Goal: Task Accomplishment & Management: Manage account settings

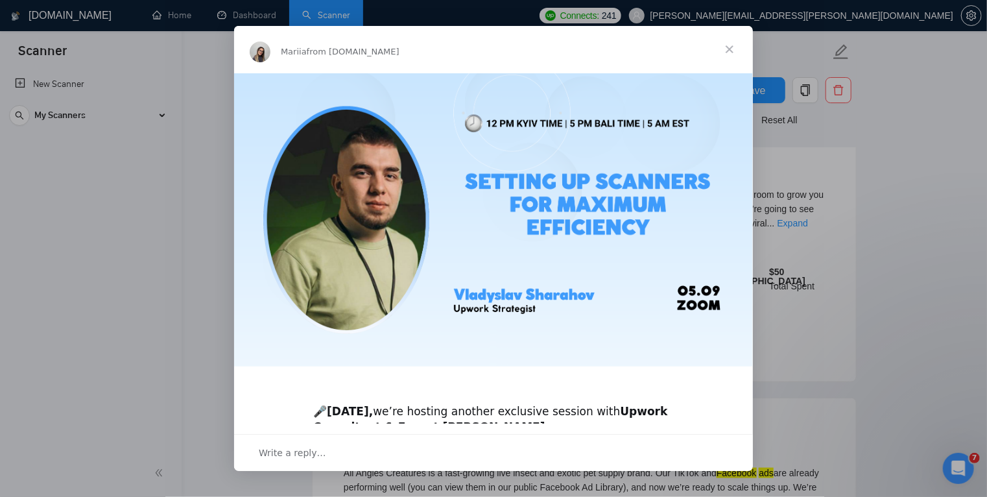
click at [95, 234] on div "Intercom messenger" at bounding box center [493, 248] width 987 height 497
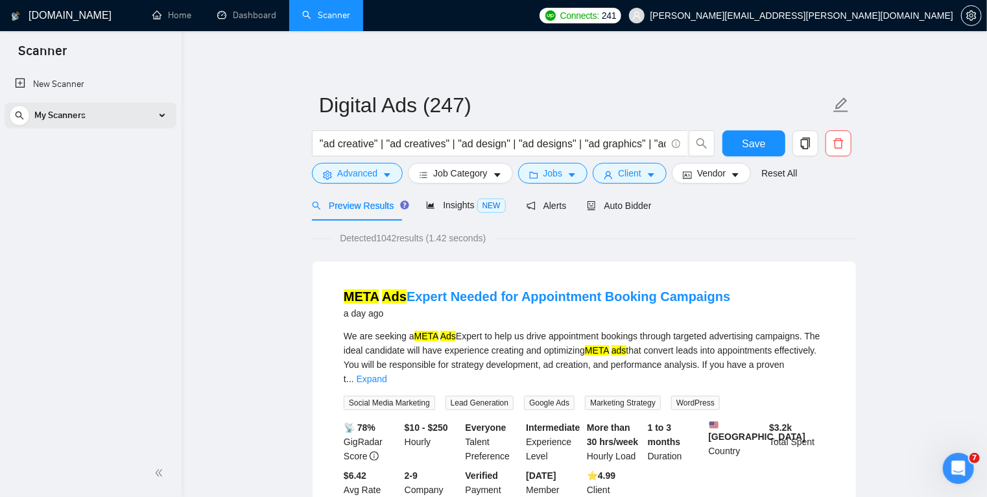
click at [162, 114] on div "My Scanners" at bounding box center [90, 115] width 163 height 26
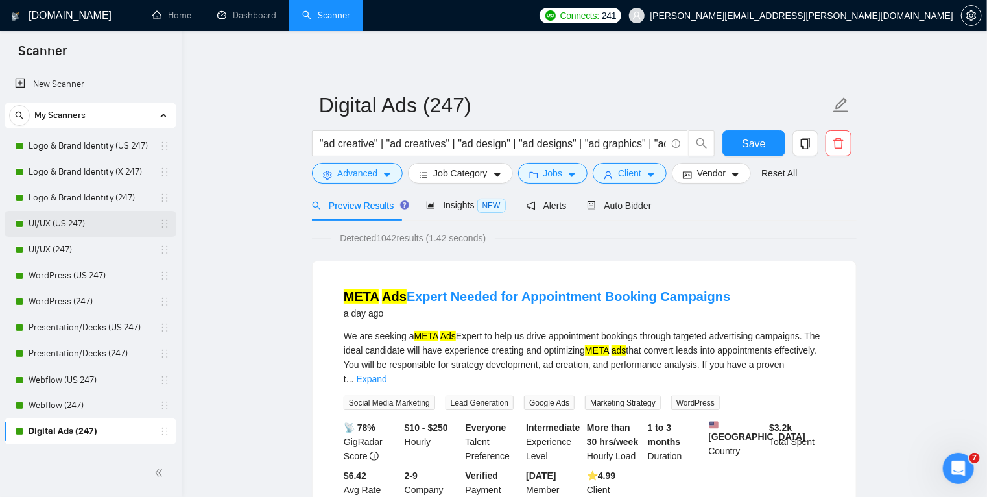
click at [98, 222] on link "UI/UX (US 247)" at bounding box center [90, 224] width 123 height 26
click at [754, 145] on span "Save" at bounding box center [753, 144] width 23 height 16
click at [85, 230] on link "UI/UX (US 247)" at bounding box center [90, 224] width 123 height 26
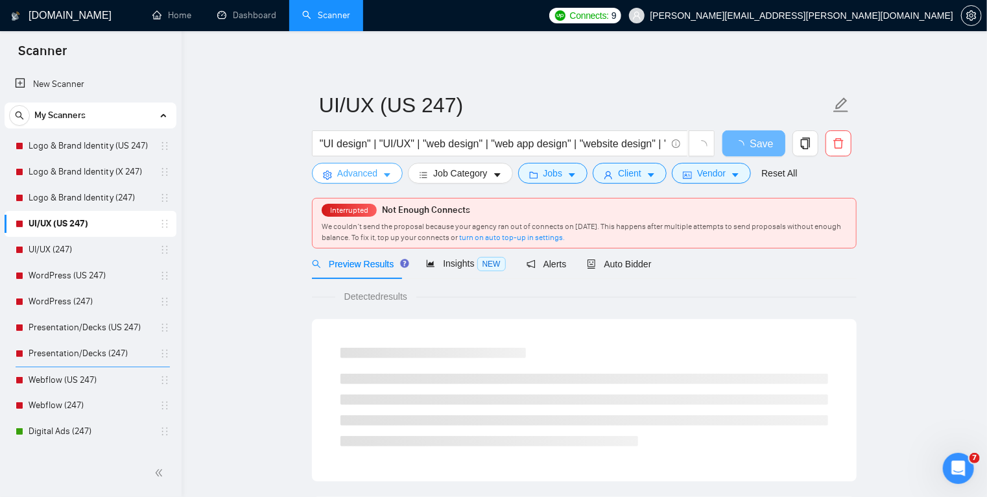
click at [385, 174] on icon "caret-down" at bounding box center [387, 176] width 6 height 4
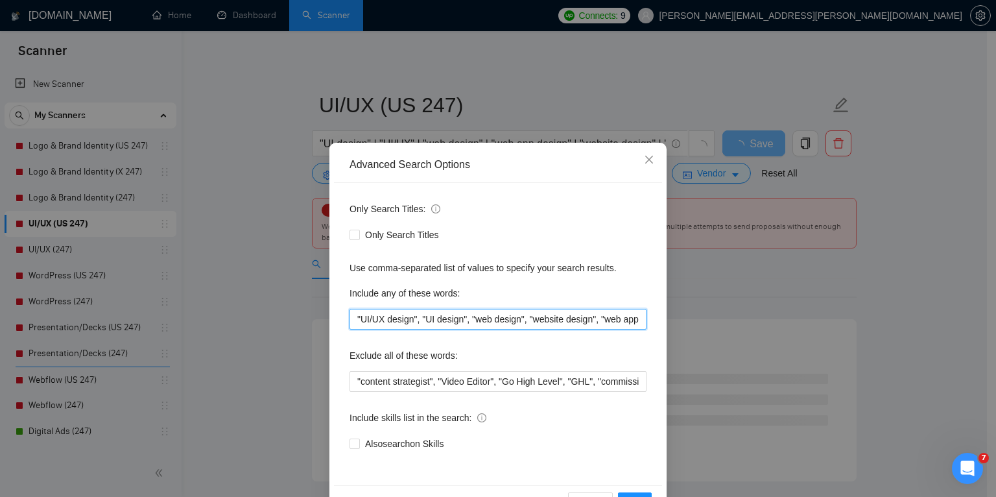
click at [352, 318] on input ""UI/UX design", "UI design", "web design", "website design", "web app design", …" at bounding box center [498, 319] width 297 height 21
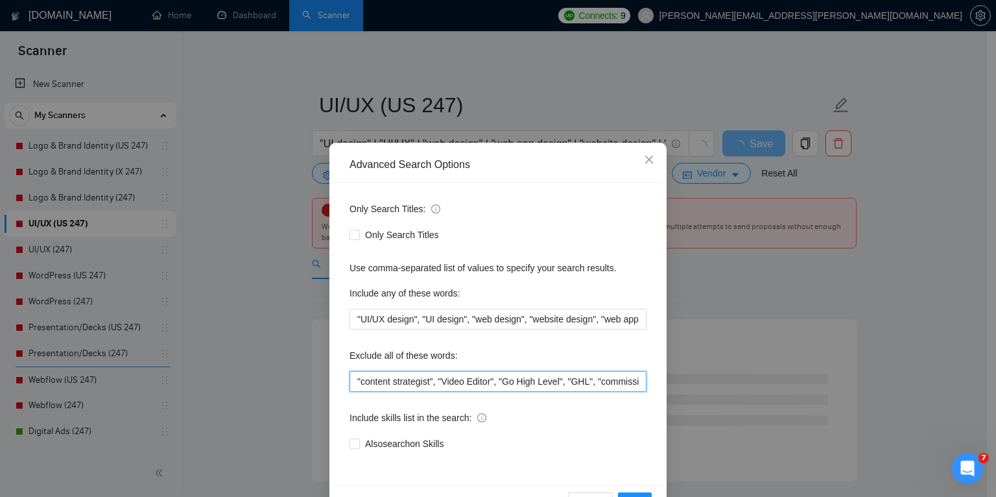
click at [353, 380] on input ""content strategist", "Video Editor", "Go High Level", "GHL", "commission", "sa…" at bounding box center [498, 381] width 297 height 21
paste input "Marketing Strategy"
click at [357, 378] on input "Marketing Strategy, ,"content strategist", "Video Editor", "Go High Level", "GH…" at bounding box center [498, 381] width 297 height 21
click at [436, 381] on input ""marketing Strategy, ,"content strategist", "Video Editor", "Go High Level", "G…" at bounding box center [498, 381] width 297 height 21
drag, startPoint x: 440, startPoint y: 382, endPoint x: 332, endPoint y: 376, distance: 107.9
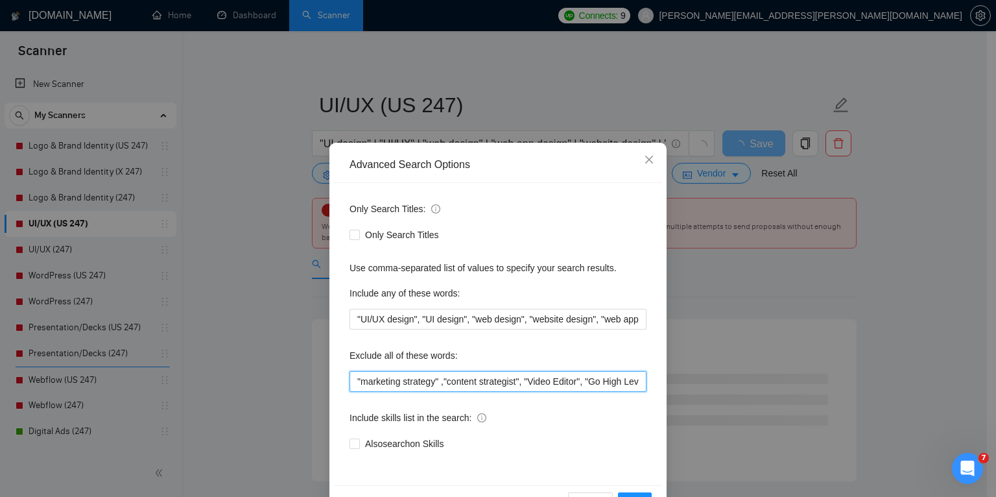
click at [334, 376] on div "Only Search Titles: Only Search Titles Use comma-separated list of values to sp…" at bounding box center [498, 334] width 328 height 302
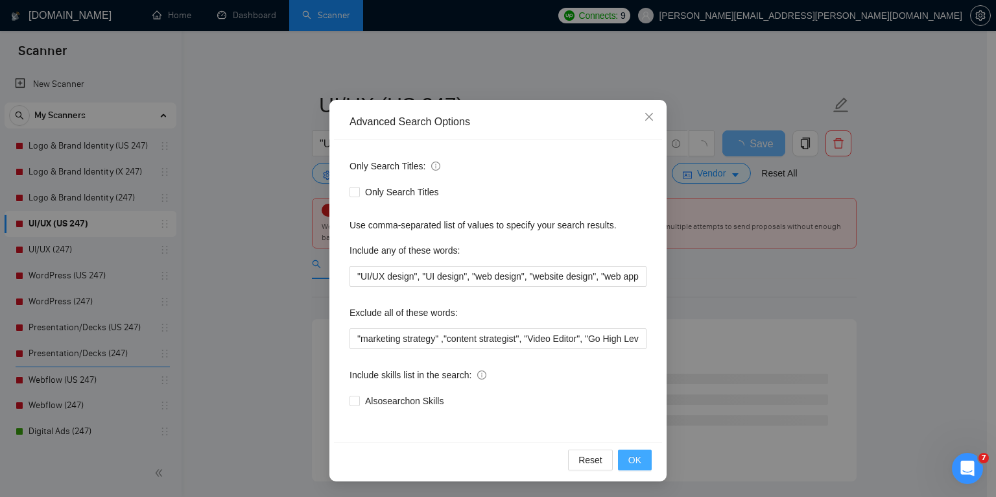
click at [636, 457] on span "OK" at bounding box center [635, 460] width 13 height 14
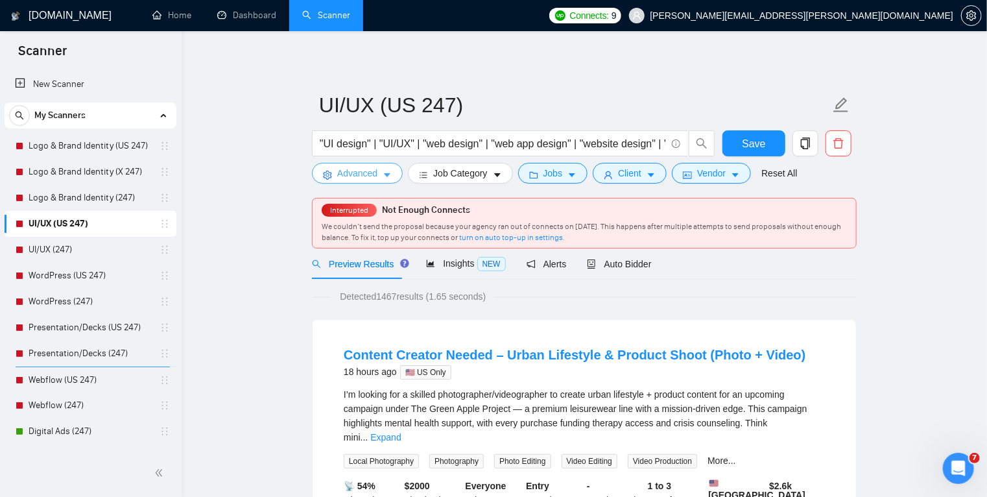
click at [388, 173] on icon "caret-down" at bounding box center [387, 175] width 9 height 9
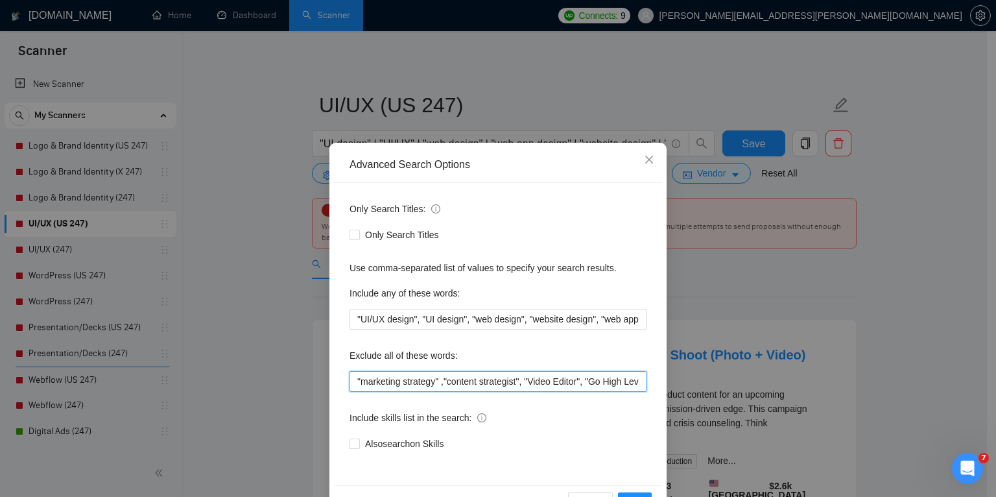
click at [356, 380] on input ""marketing strategy" ,"content strategist", "Video Editor", "Go High Level", "G…" at bounding box center [498, 381] width 297 height 21
paste input "Ads Expert"
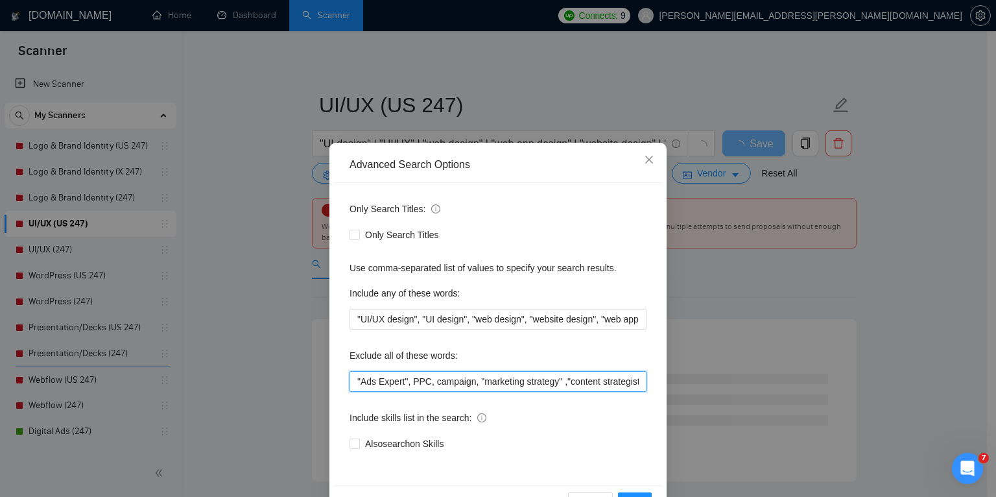
scroll to position [43, 0]
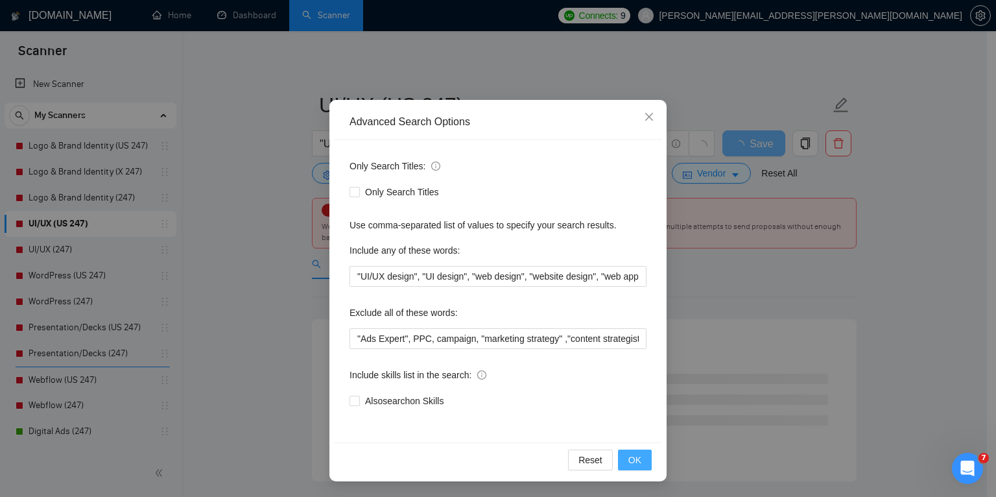
click at [629, 461] on span "OK" at bounding box center [635, 460] width 13 height 14
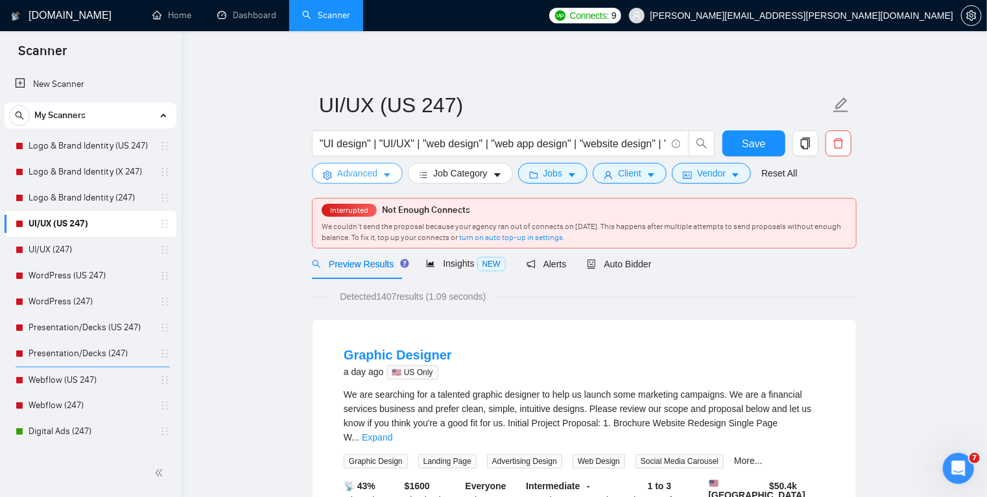
click at [388, 170] on span "caret-down" at bounding box center [387, 175] width 9 height 10
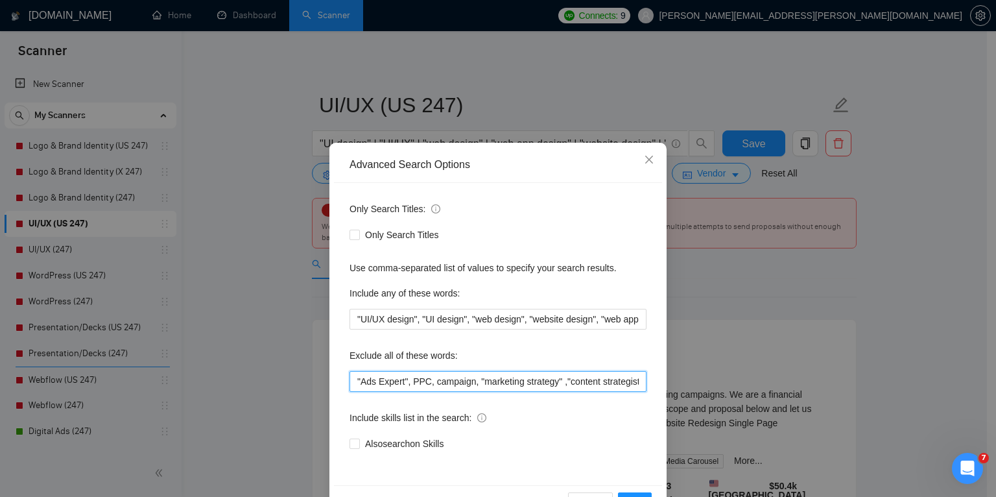
click at [358, 382] on input ""Ads Expert", PPC, campaign, "marketing strategy" ,"content strategist", "Video…" at bounding box center [498, 381] width 297 height 21
paste input "ads,"
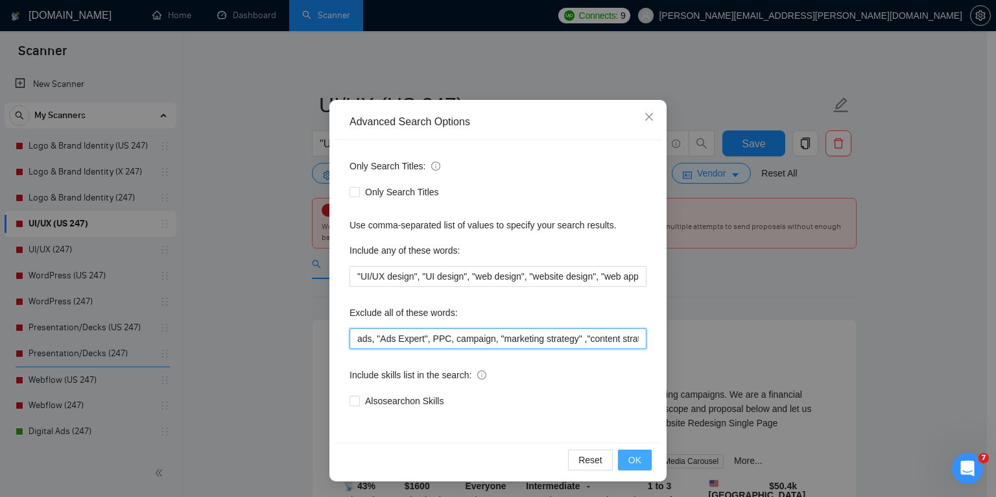
type input "ads, "Ads Expert", PPC, campaign, "marketing strategy" ,"content strategist", "…"
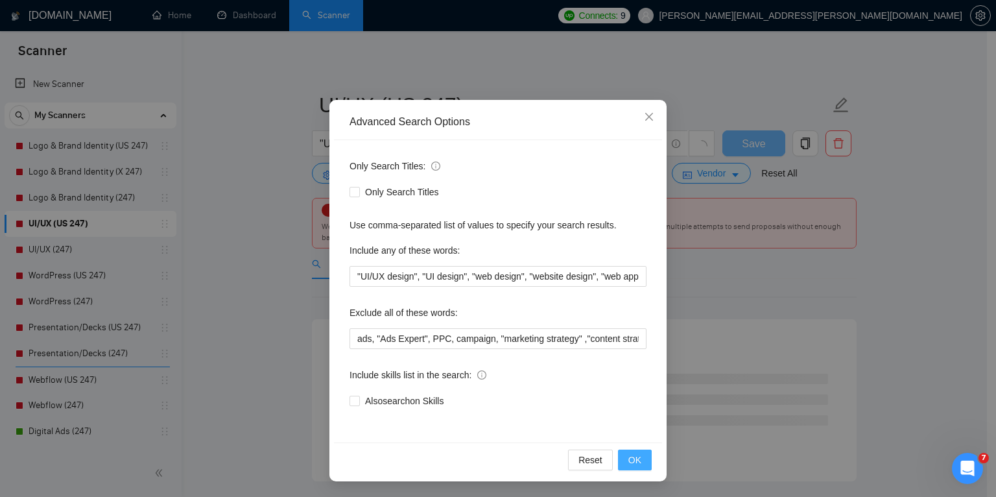
click at [631, 459] on span "OK" at bounding box center [635, 460] width 13 height 14
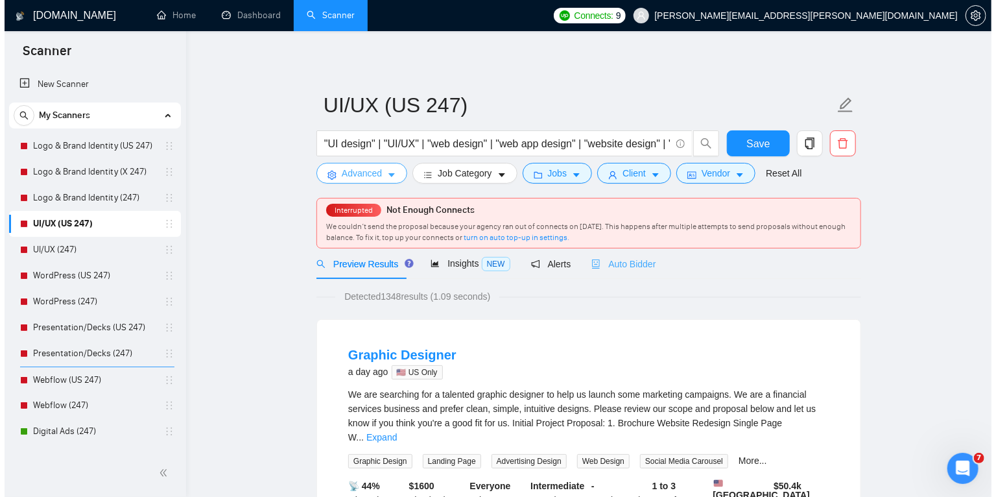
scroll to position [32, 0]
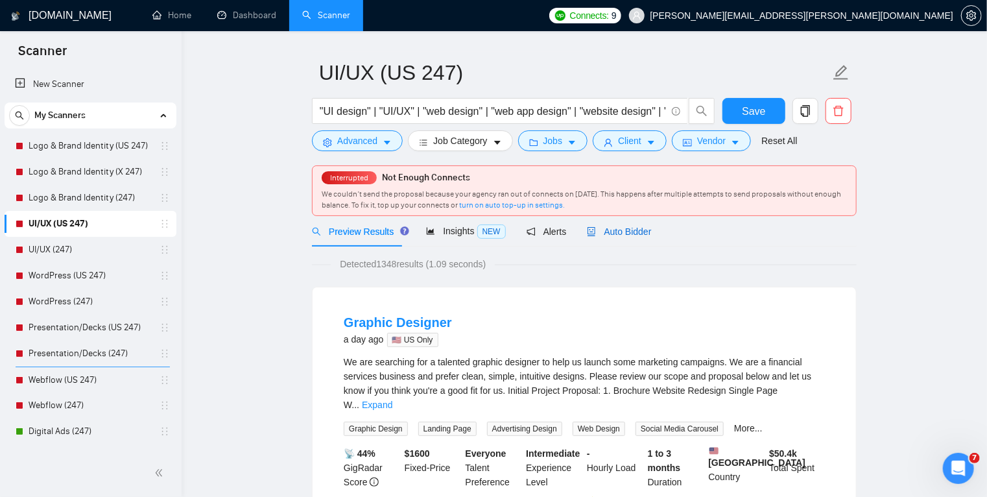
click at [618, 226] on span "Auto Bidder" at bounding box center [619, 231] width 64 height 10
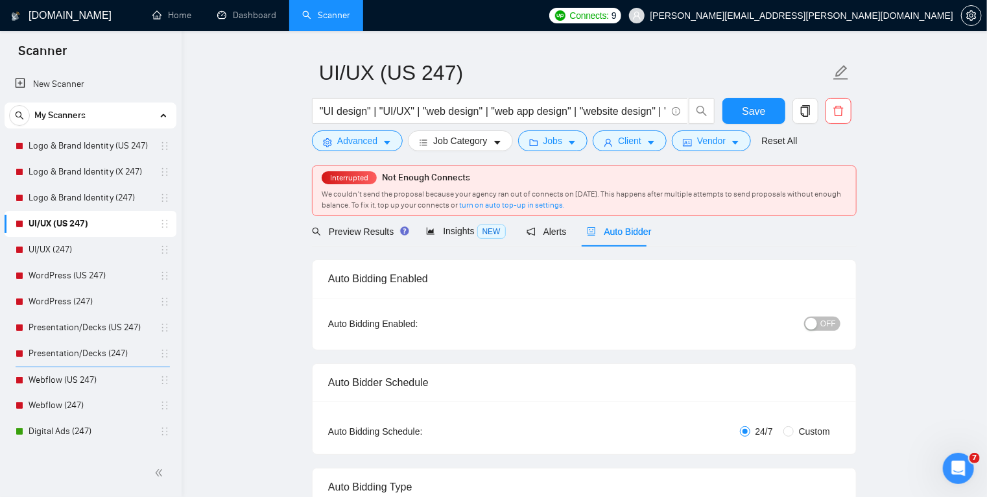
click at [824, 321] on span "OFF" at bounding box center [829, 324] width 16 height 14
click at [760, 119] on span "Save" at bounding box center [753, 111] width 23 height 16
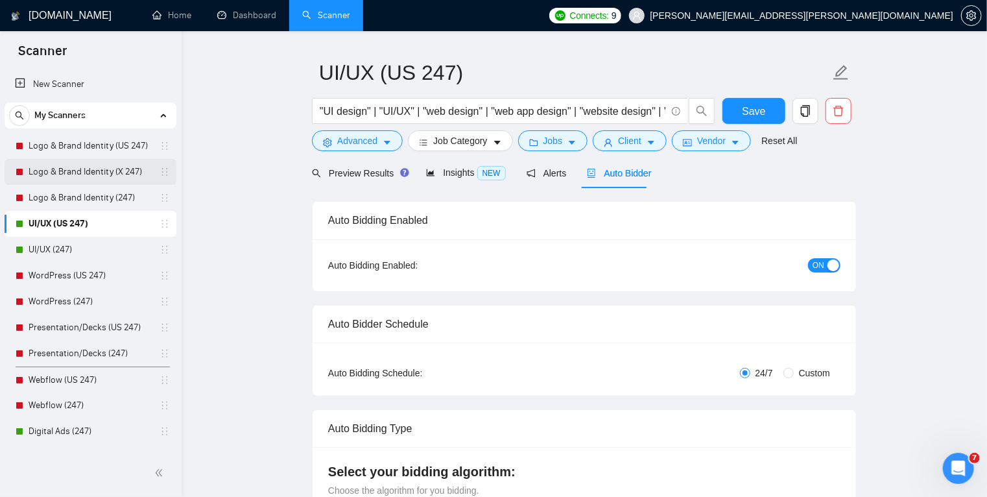
click at [102, 171] on link "Logo & Brand Identity (X 247)" at bounding box center [90, 172] width 123 height 26
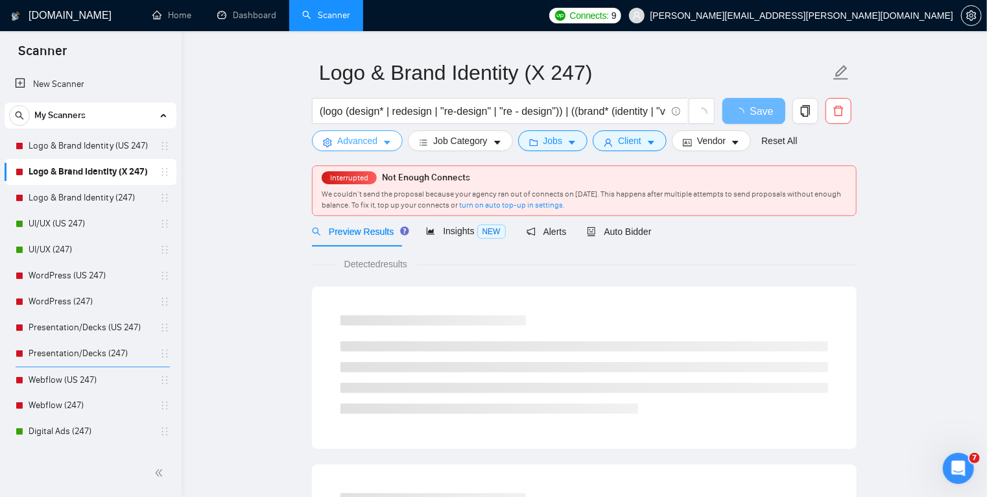
click at [387, 141] on icon "caret-down" at bounding box center [387, 142] width 9 height 9
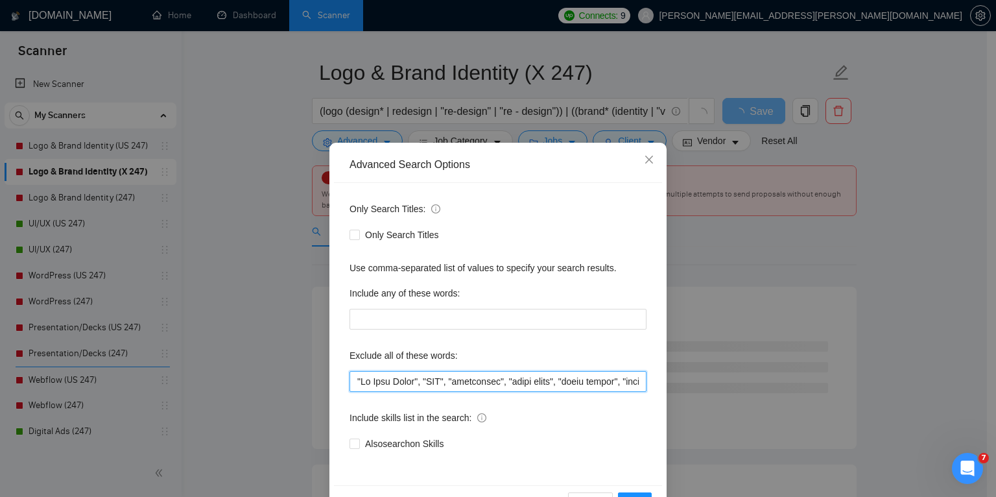
click at [356, 379] on input "text" at bounding box center [498, 381] width 297 height 21
paste input "CGI, retouching, "background edits","
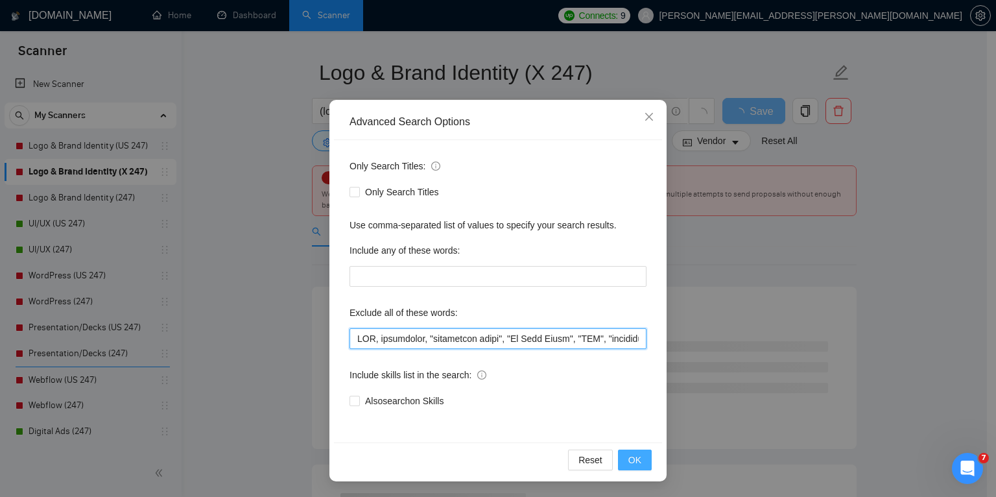
type input "CGI, retouching, "background edits", "Go High Level", "GHL", "commission", "sal…"
click at [636, 455] on span "OK" at bounding box center [635, 460] width 13 height 14
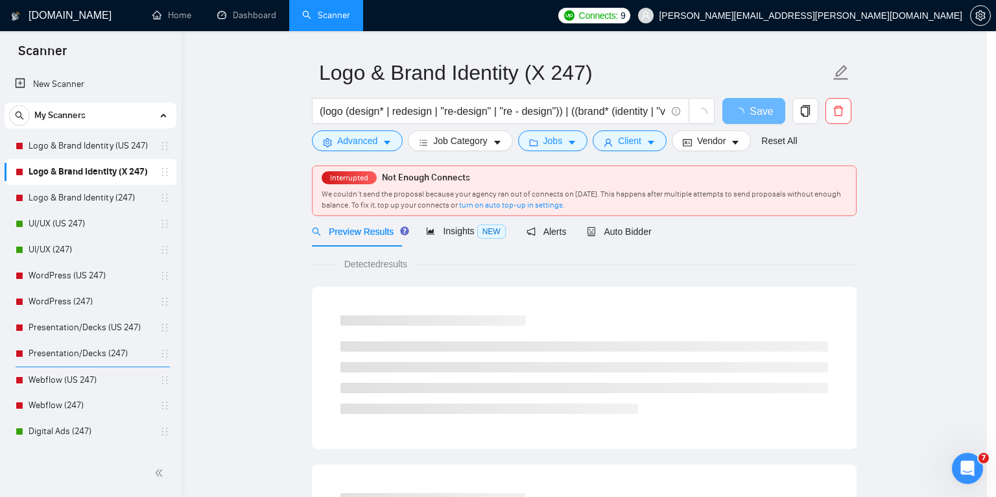
scroll to position [0, 0]
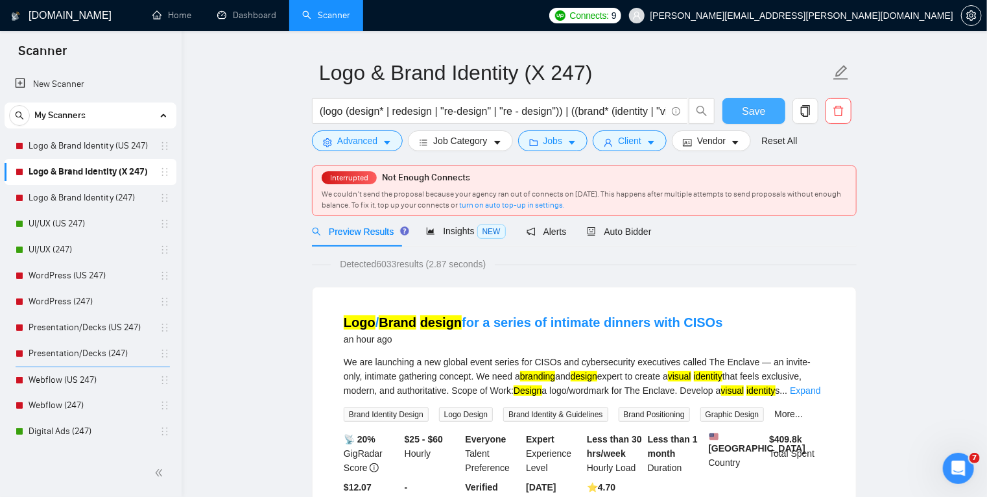
click at [738, 112] on button "Save" at bounding box center [754, 111] width 63 height 26
click at [618, 232] on span "Auto Bidder" at bounding box center [619, 231] width 64 height 10
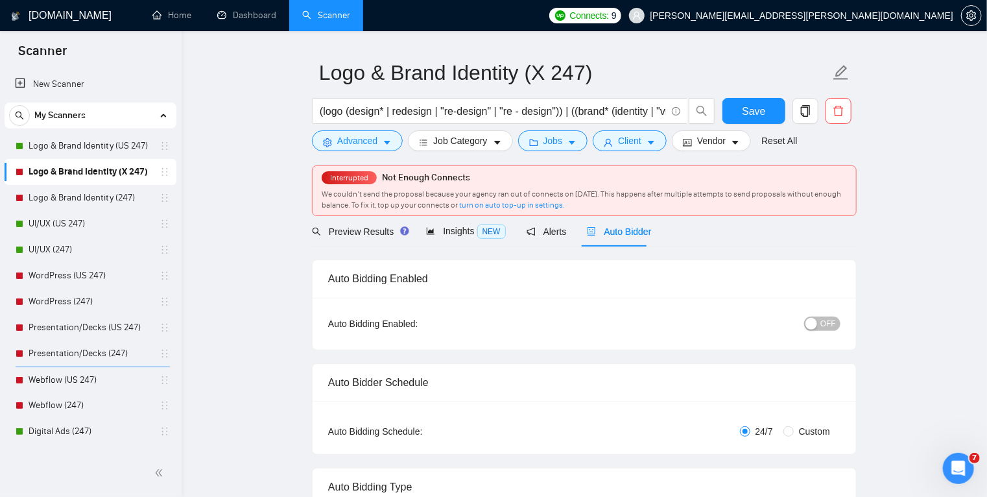
click at [820, 322] on button "OFF" at bounding box center [822, 324] width 36 height 14
click at [389, 140] on icon "caret-down" at bounding box center [387, 142] width 9 height 9
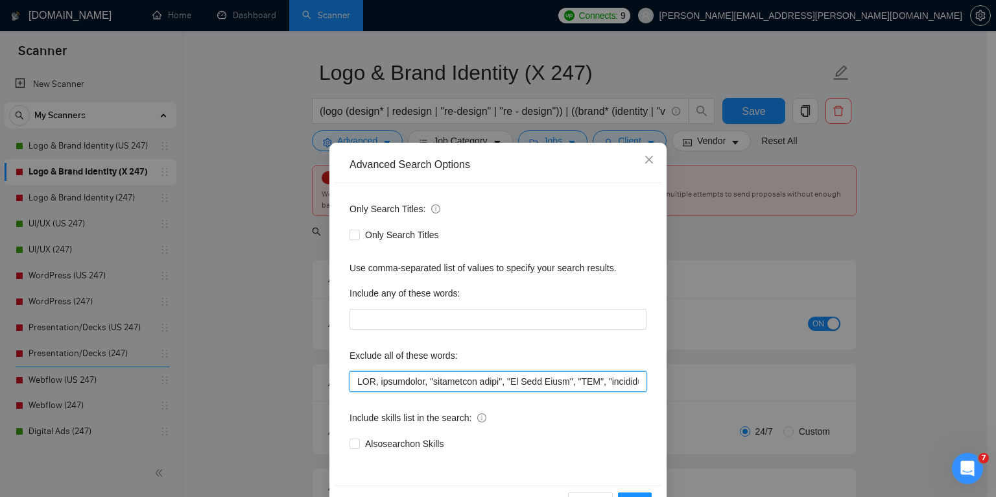
click at [353, 382] on input "text" at bounding box center [498, 381] width 297 height 21
paste input "slide, animated,"
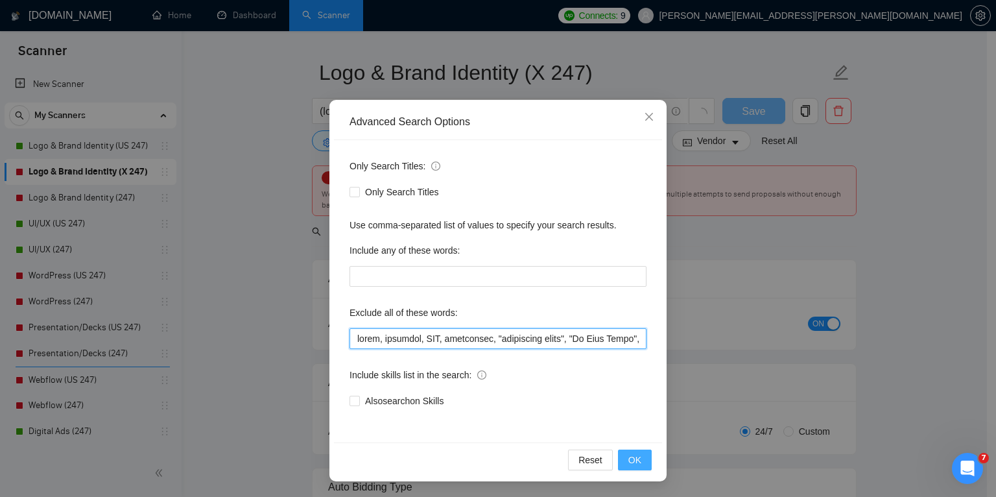
type input "slide, animated, CGI, retouching, "background edits", "Go High Level", "GHL", "…"
click at [631, 461] on span "OK" at bounding box center [635, 460] width 13 height 14
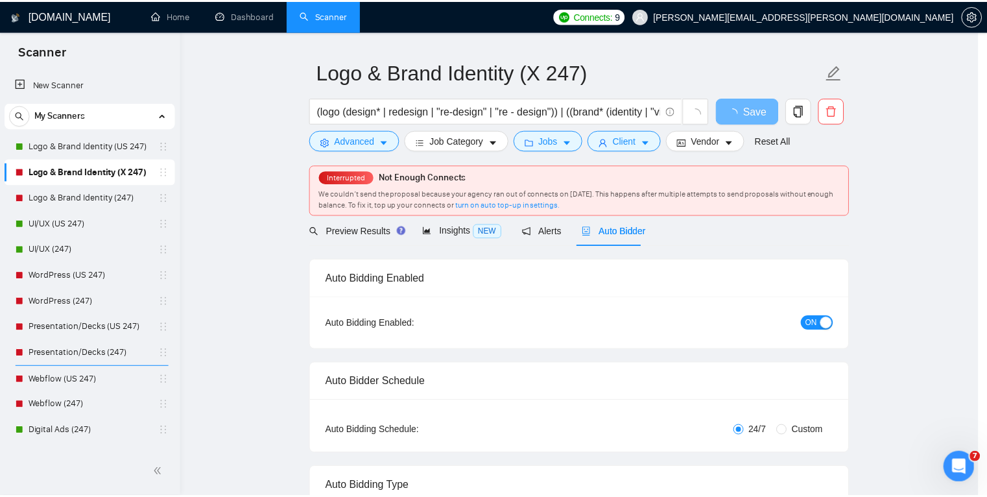
scroll to position [0, 0]
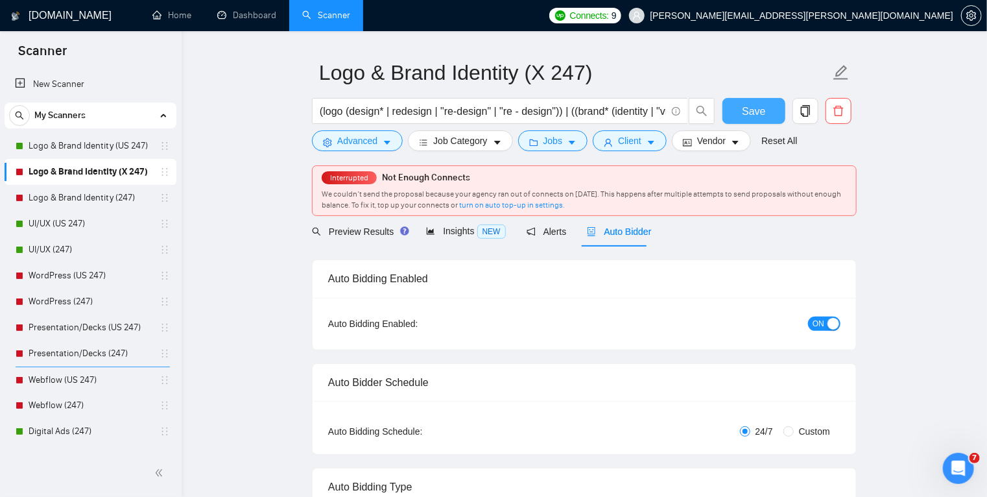
click at [757, 112] on span "Save" at bounding box center [753, 111] width 23 height 16
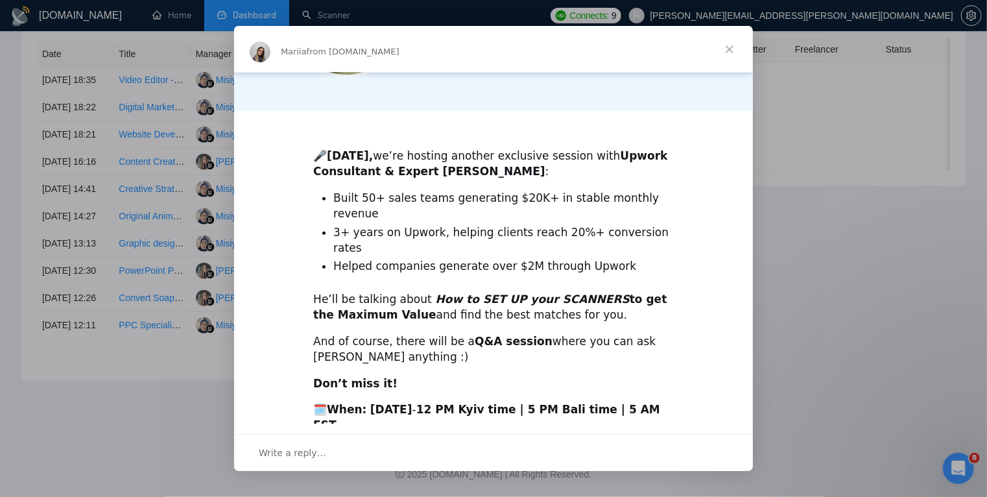
scroll to position [298, 0]
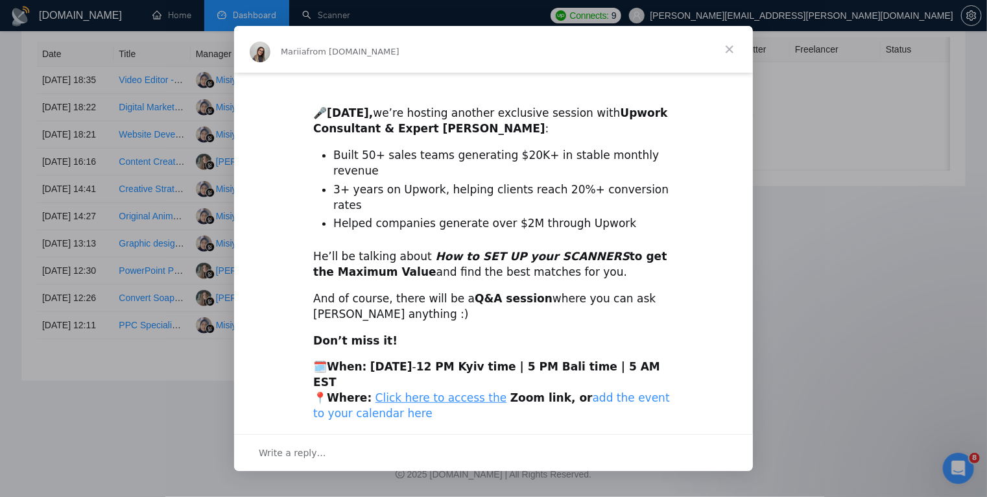
click at [591, 391] on link "add the event to your calendar here" at bounding box center [491, 405] width 357 height 29
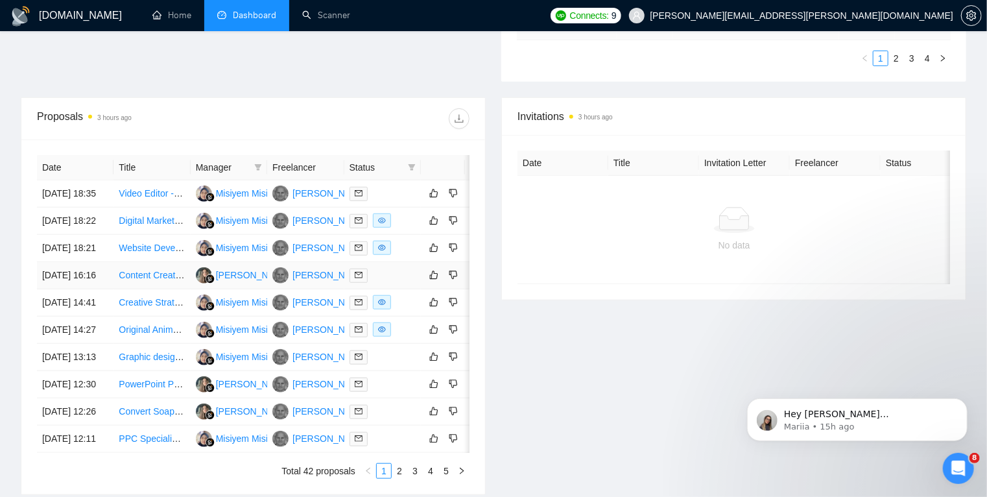
scroll to position [574, 0]
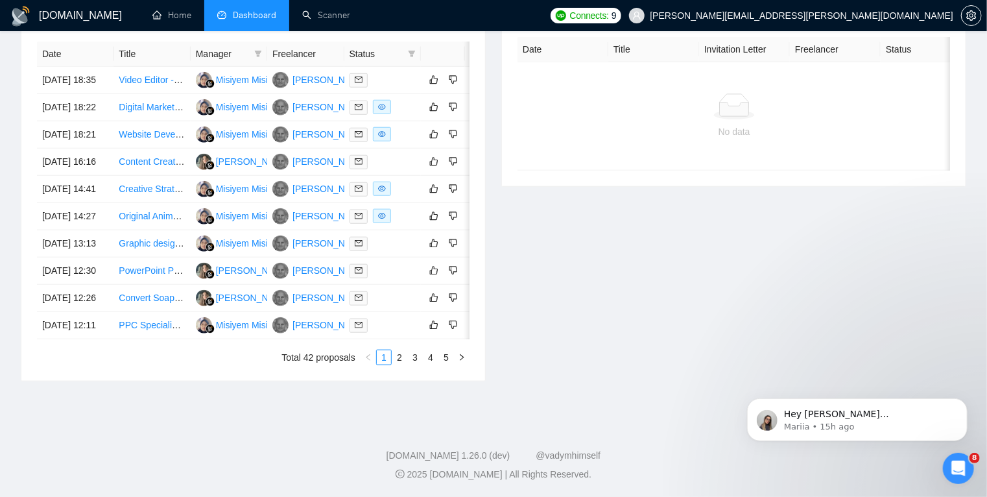
scroll to position [609, 0]
click at [400, 365] on link "2" at bounding box center [399, 357] width 14 height 14
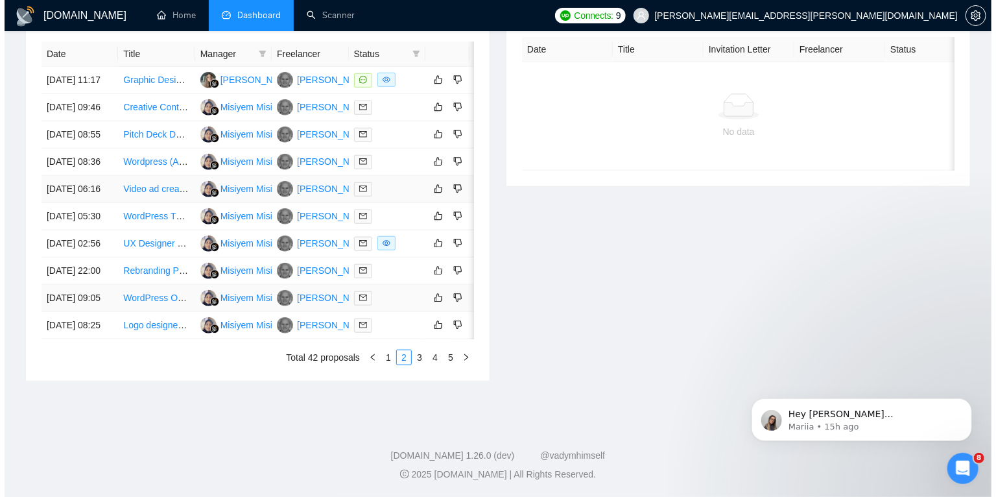
scroll to position [589, 0]
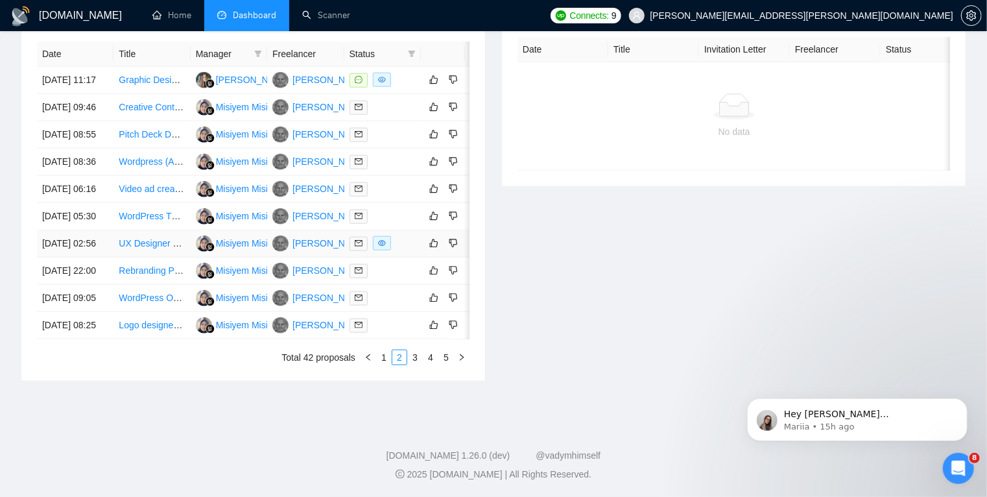
click at [408, 251] on div at bounding box center [383, 243] width 66 height 15
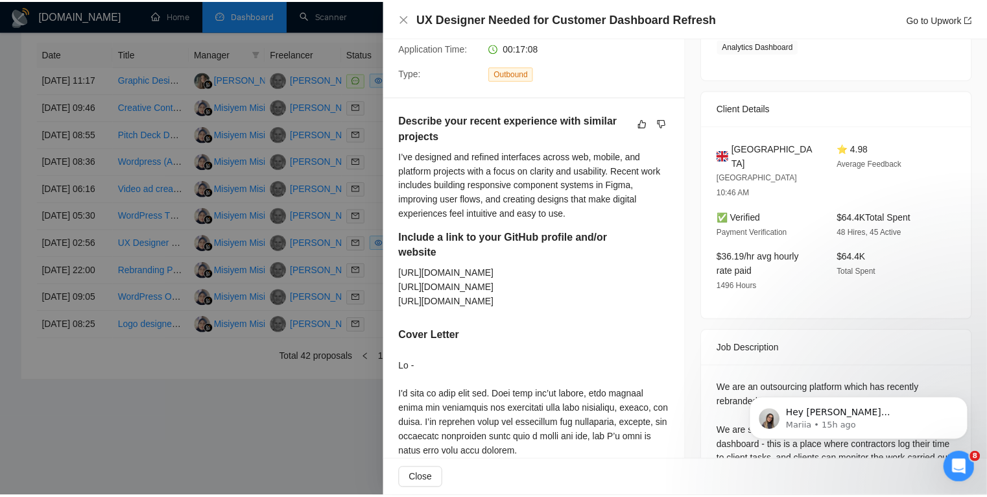
scroll to position [267, 0]
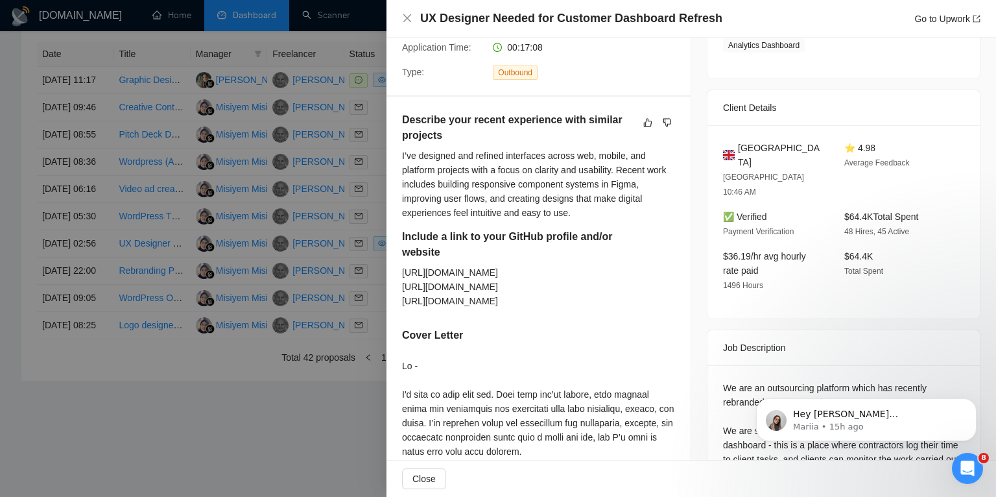
click at [241, 432] on div at bounding box center [498, 248] width 996 height 497
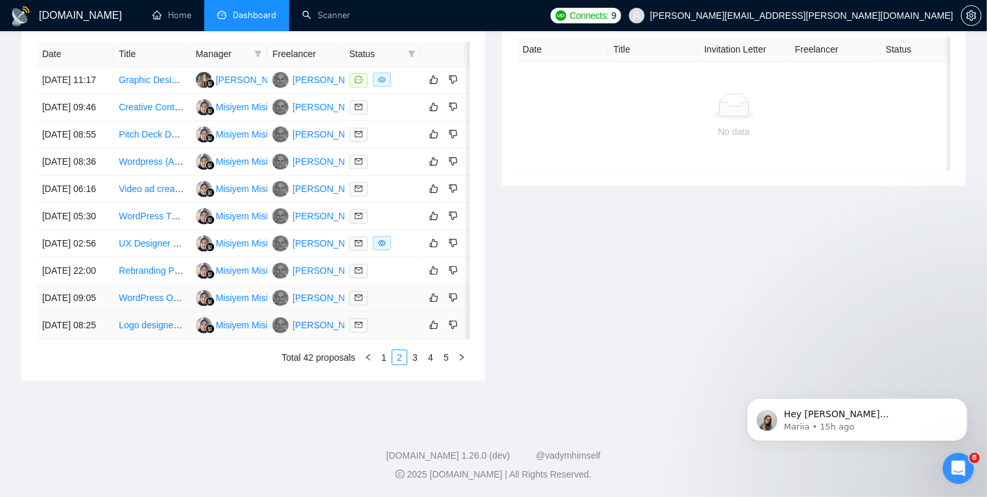
scroll to position [642, 0]
click at [418, 365] on link "3" at bounding box center [415, 357] width 14 height 14
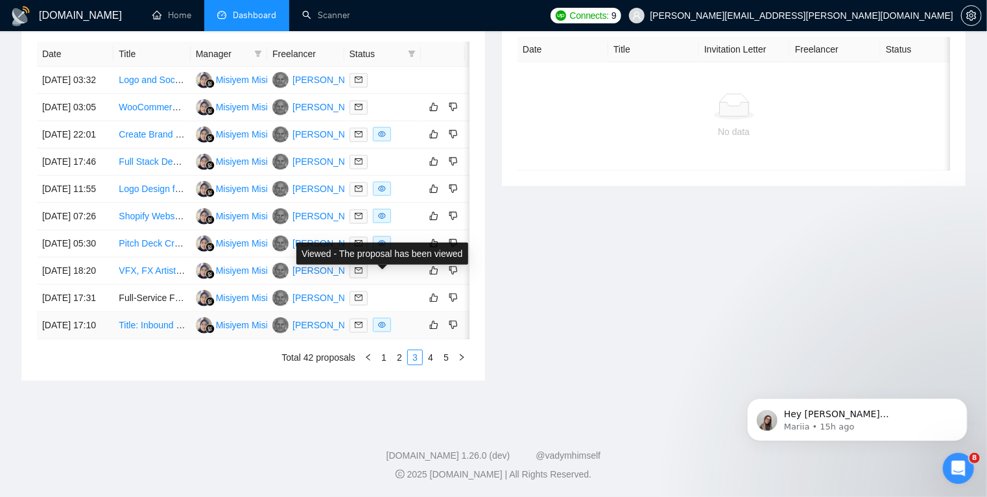
scroll to position [649, 0]
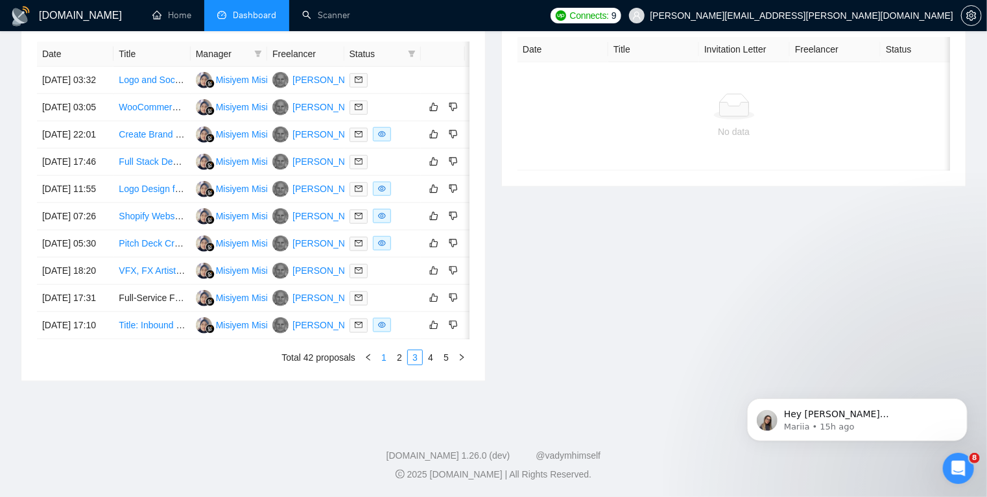
click at [384, 365] on link "1" at bounding box center [384, 357] width 14 height 14
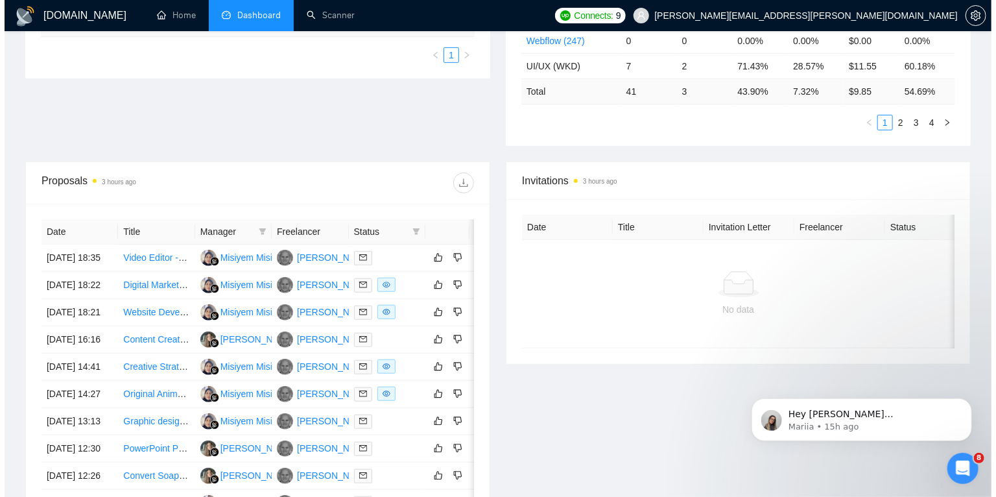
scroll to position [418, 0]
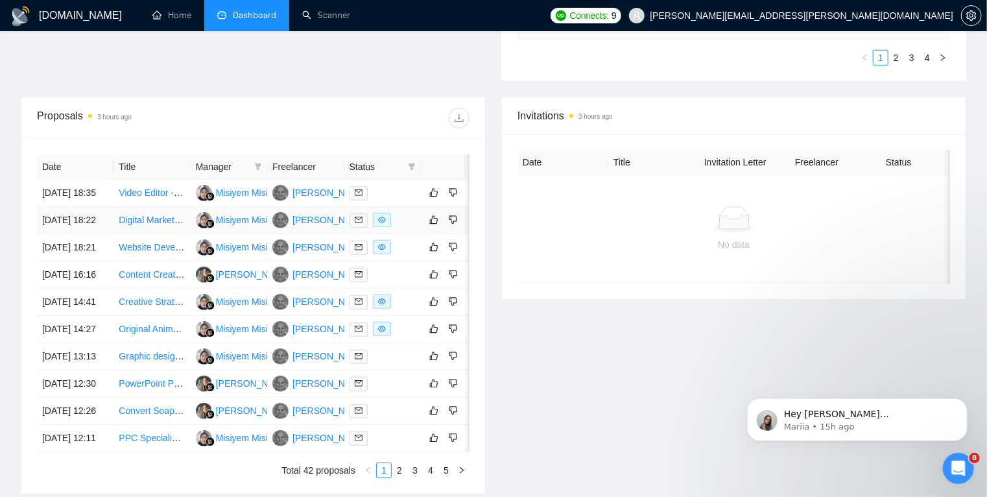
click at [416, 234] on td at bounding box center [382, 220] width 77 height 27
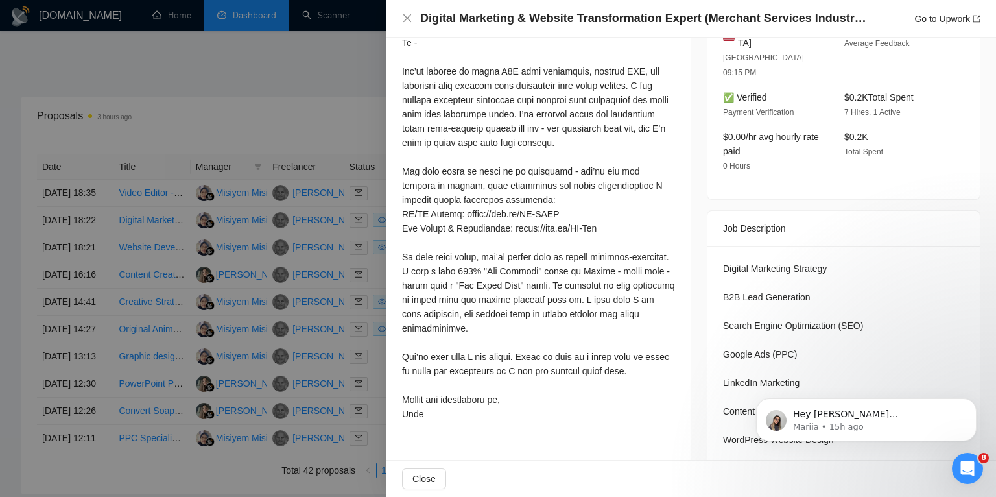
scroll to position [394, 0]
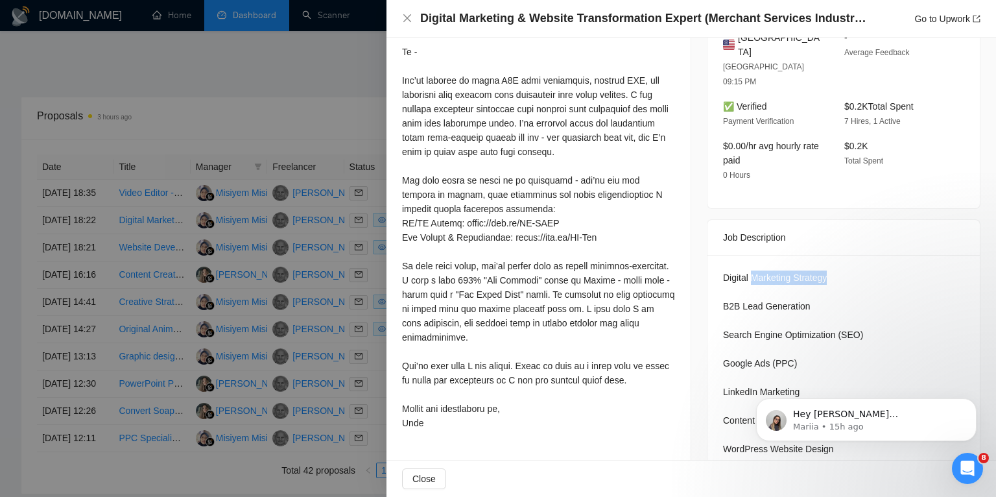
drag, startPoint x: 748, startPoint y: 247, endPoint x: 824, endPoint y: 247, distance: 75.9
click at [824, 270] on div "Digital Marketing Strategy B2B Lead Generation Search Engine Optimization (SEO)…" at bounding box center [843, 477] width 241 height 414
copy div "Marketing Strategy"
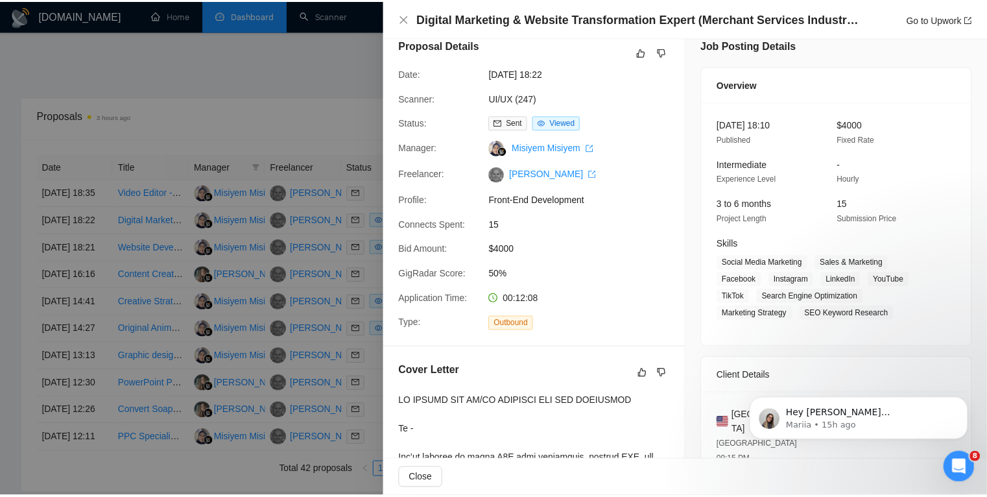
scroll to position [0, 0]
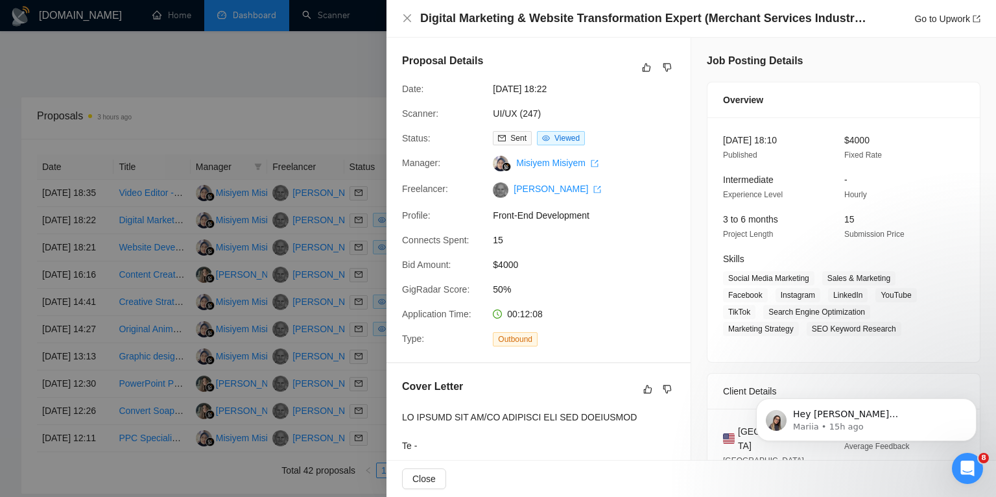
click at [319, 80] on div at bounding box center [498, 248] width 996 height 497
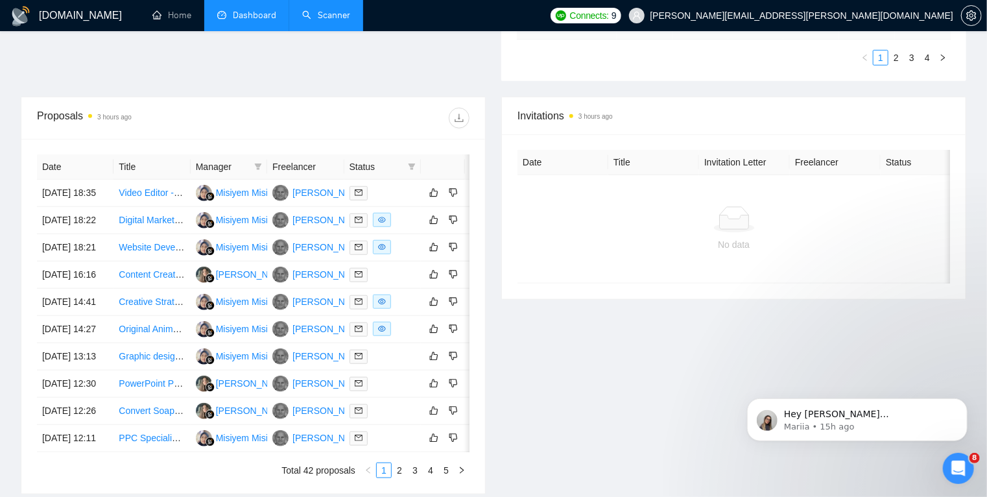
click at [327, 12] on link "Scanner" at bounding box center [326, 15] width 48 height 11
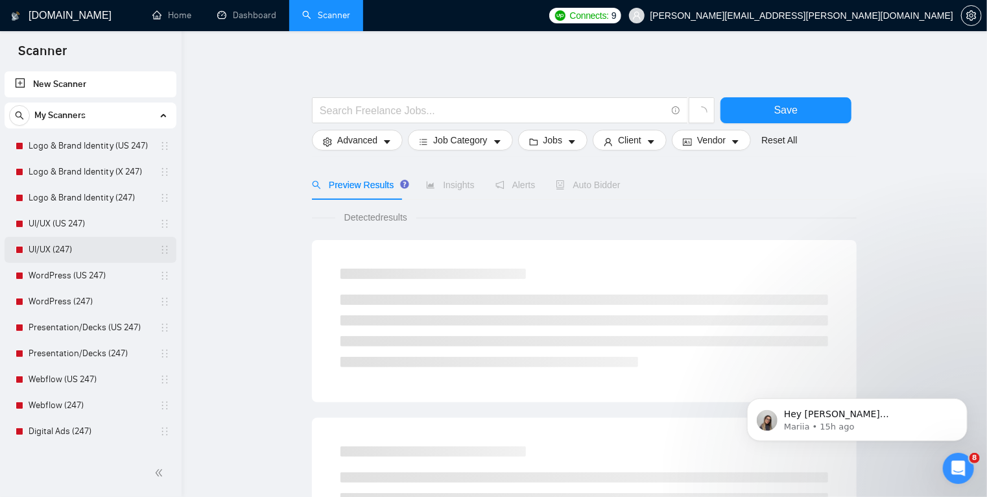
click at [79, 253] on link "UI/UX (247)" at bounding box center [90, 250] width 123 height 26
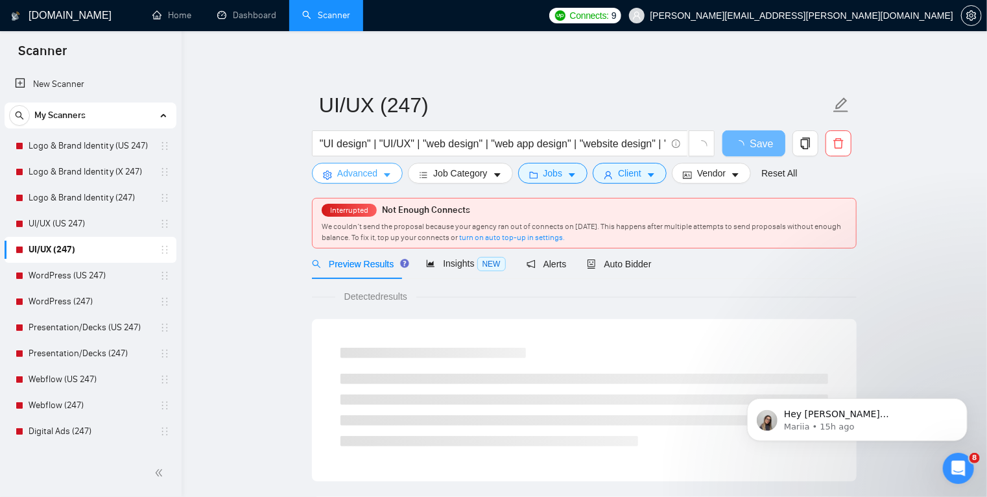
click at [396, 176] on button "Advanced" at bounding box center [357, 173] width 91 height 21
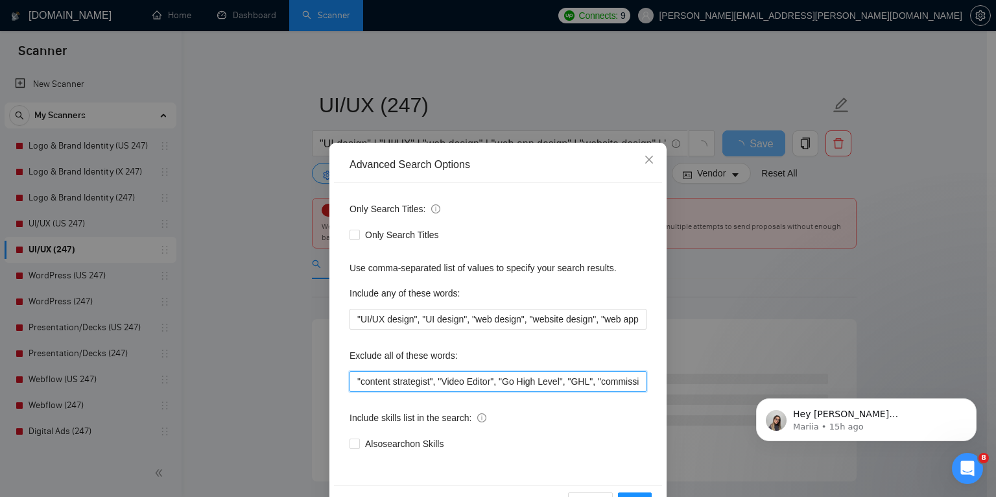
click at [354, 379] on input ""content strategist", "Video Editor", "Go High Level", "GHL", "commission", "sa…" at bounding box center [498, 381] width 297 height 21
paste input ""marketing strategy" ,"
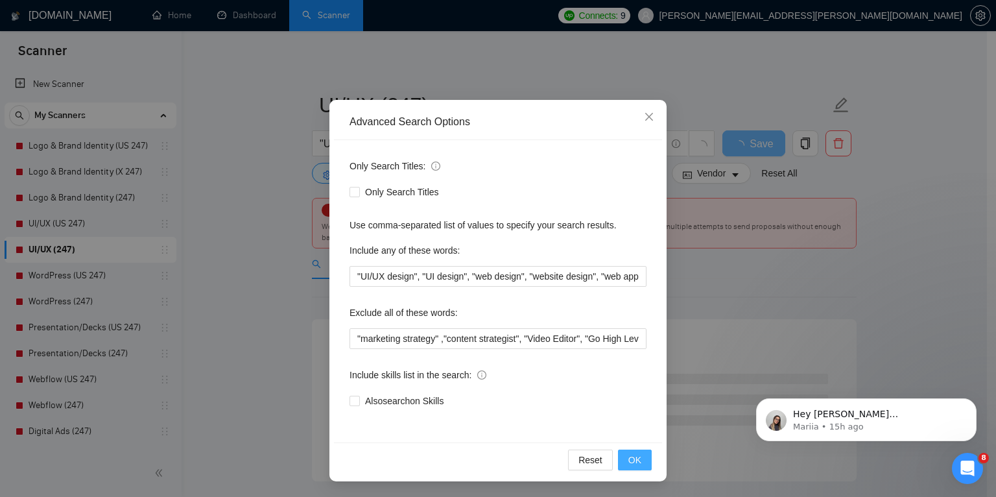
click at [629, 459] on span "OK" at bounding box center [635, 460] width 13 height 14
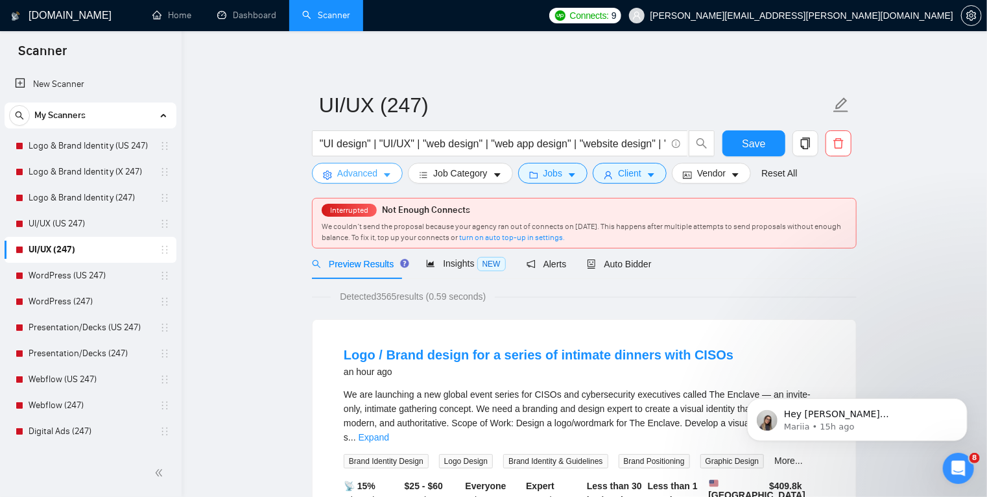
click at [383, 170] on span "caret-down" at bounding box center [387, 175] width 9 height 10
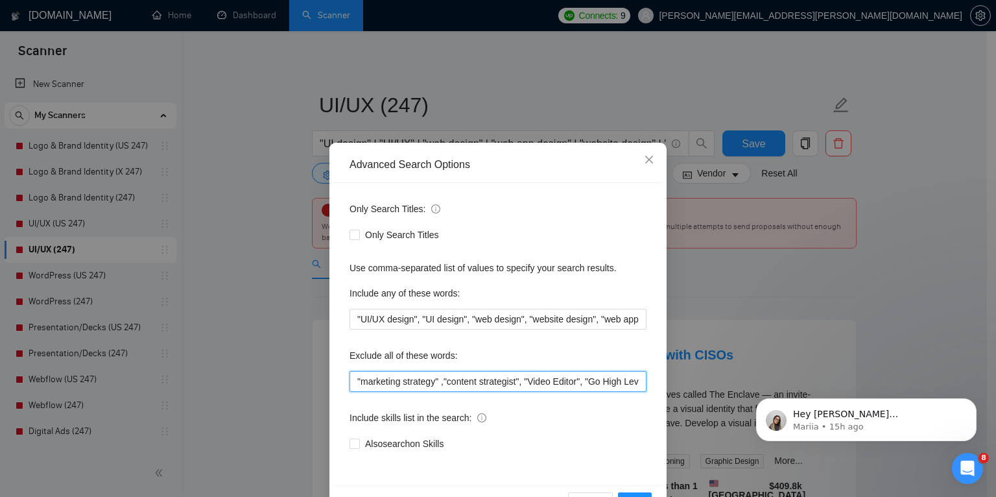
click at [352, 379] on input ""marketing strategy" ,"content strategist", "Video Editor", "Go High Level", "G…" at bounding box center [498, 381] width 297 height 21
paste input ""Ads Expert", PPC, campaign,"
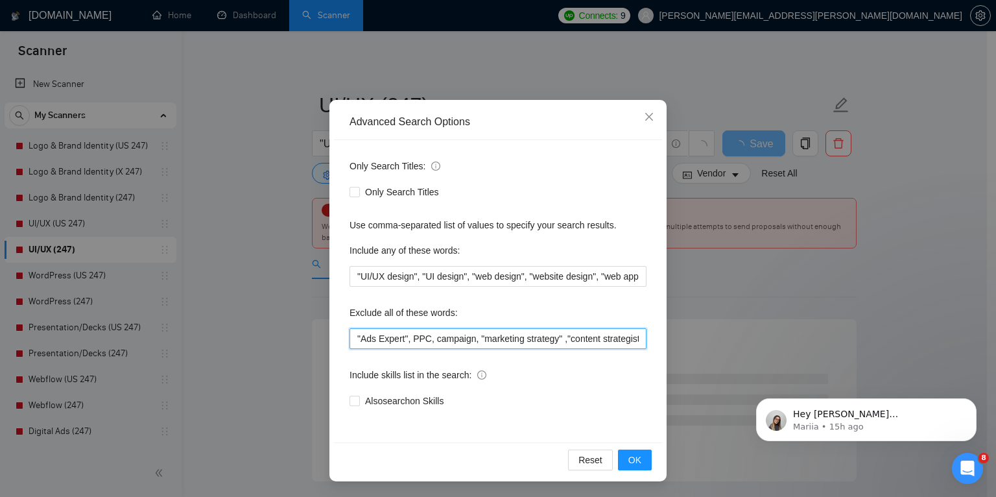
click at [356, 339] on input ""Ads Expert", PPC, campaign, "marketing strategy" ,"content strategist", "Video…" at bounding box center [498, 338] width 297 height 21
type input "ads, "Ads Expert", PPC, campaign, "marketing strategy" ,"content strategist", "…"
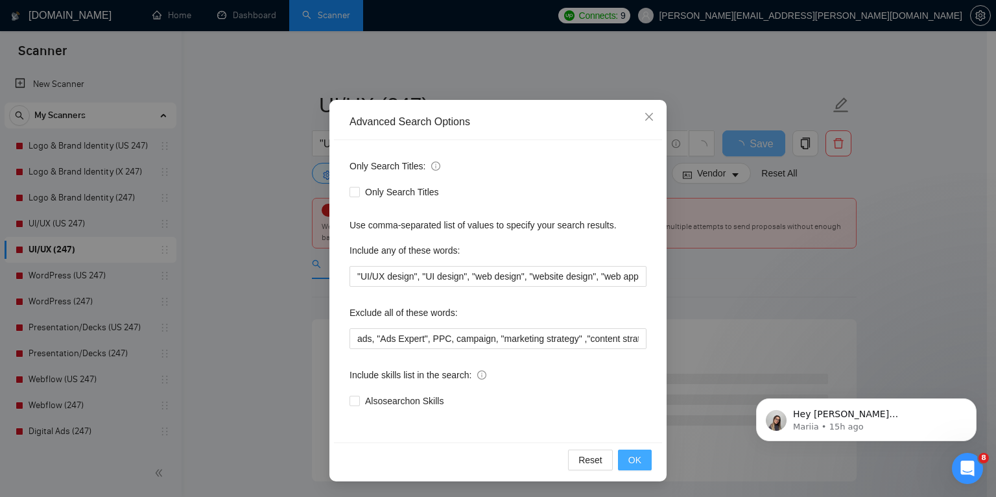
click at [618, 457] on button "OK" at bounding box center [635, 460] width 34 height 21
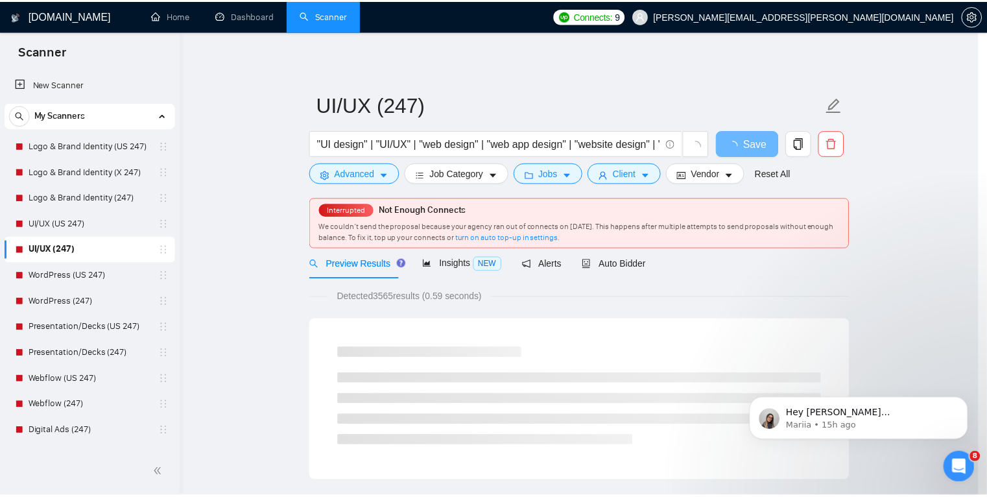
scroll to position [0, 0]
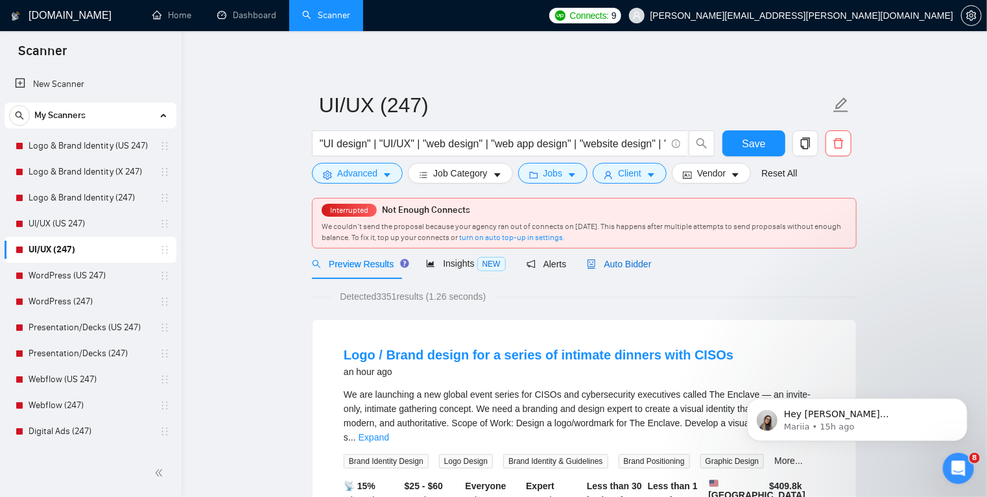
click at [627, 267] on span "Auto Bidder" at bounding box center [619, 264] width 64 height 10
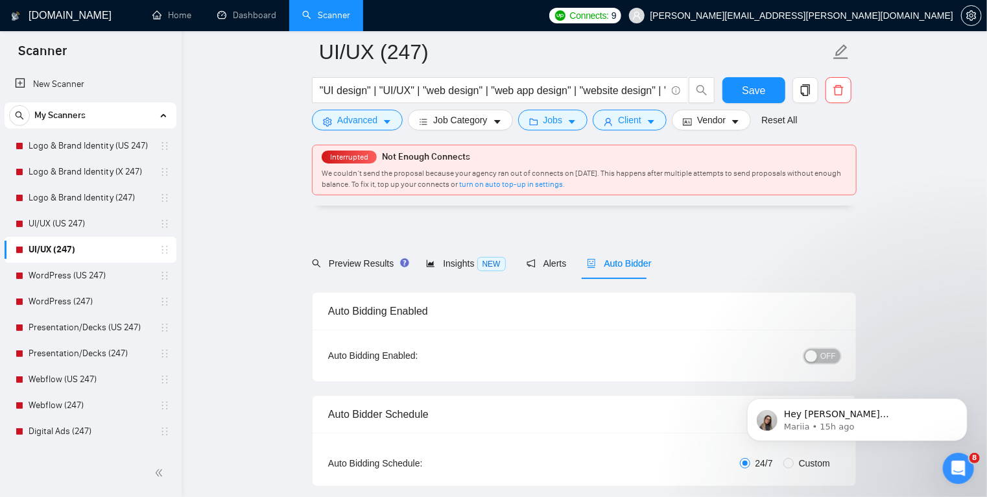
click at [823, 349] on span "OFF" at bounding box center [829, 356] width 16 height 14
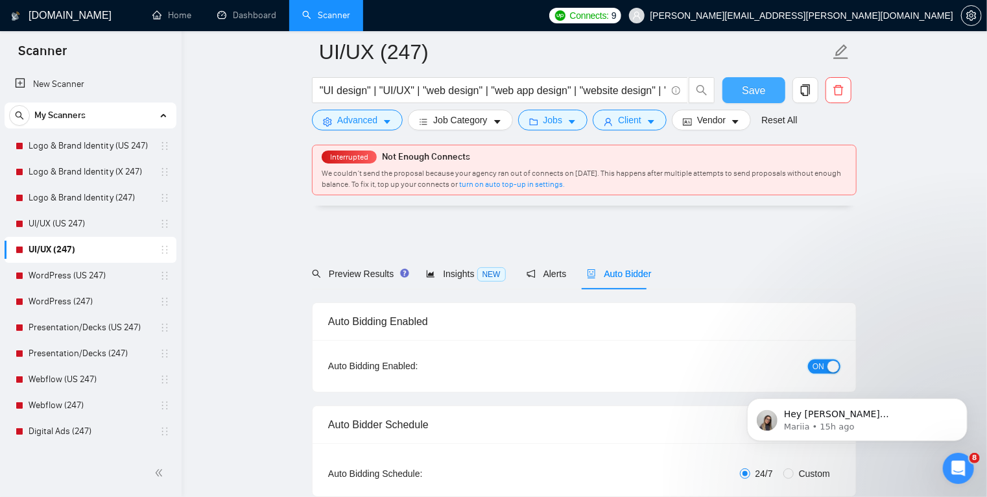
scroll to position [139, 0]
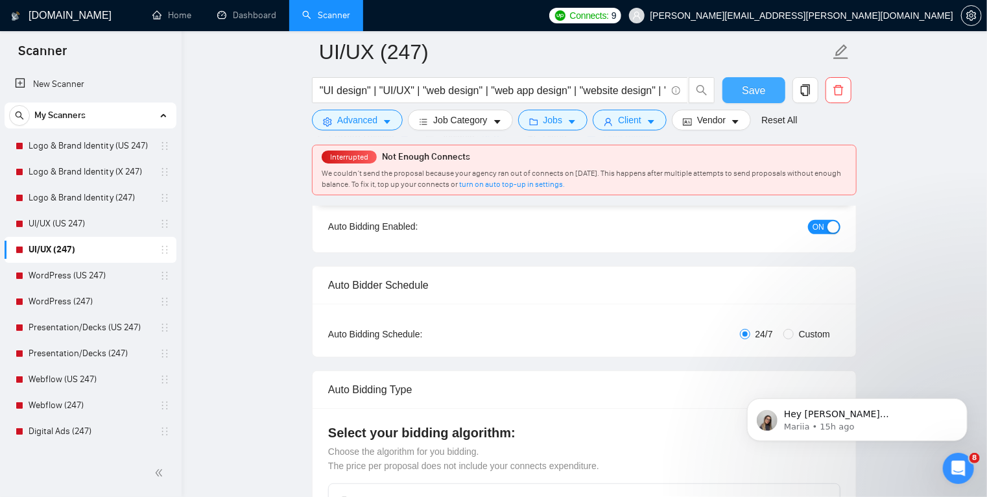
click at [756, 97] on span "Save" at bounding box center [753, 90] width 23 height 16
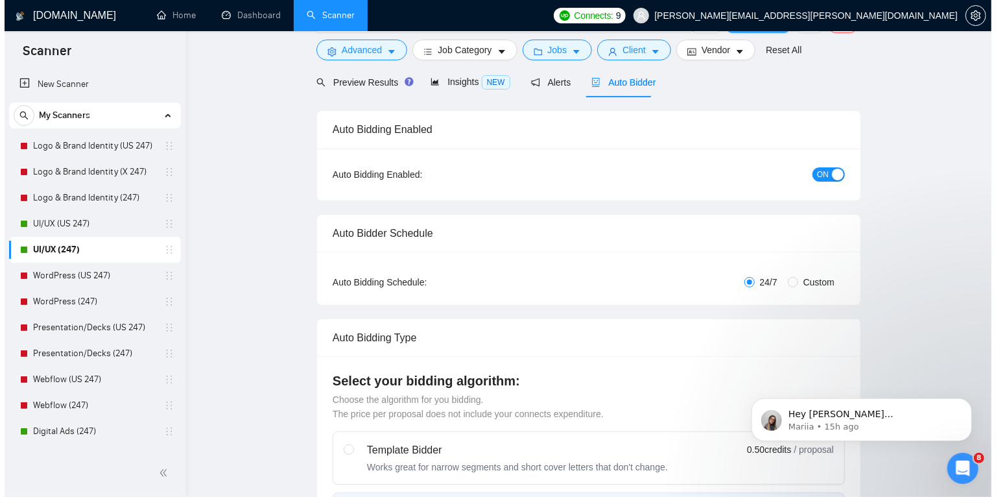
scroll to position [0, 0]
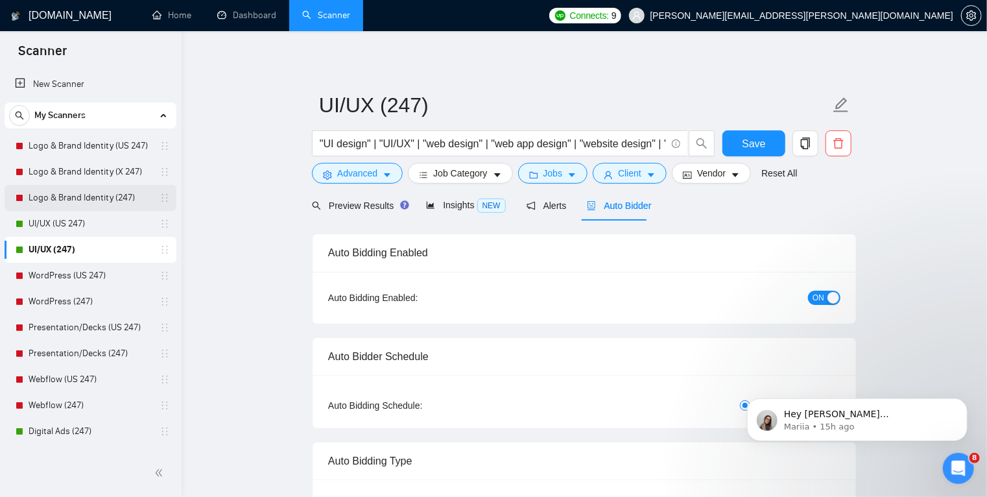
click at [88, 193] on link "Logo & Brand Identity (247)" at bounding box center [90, 198] width 123 height 26
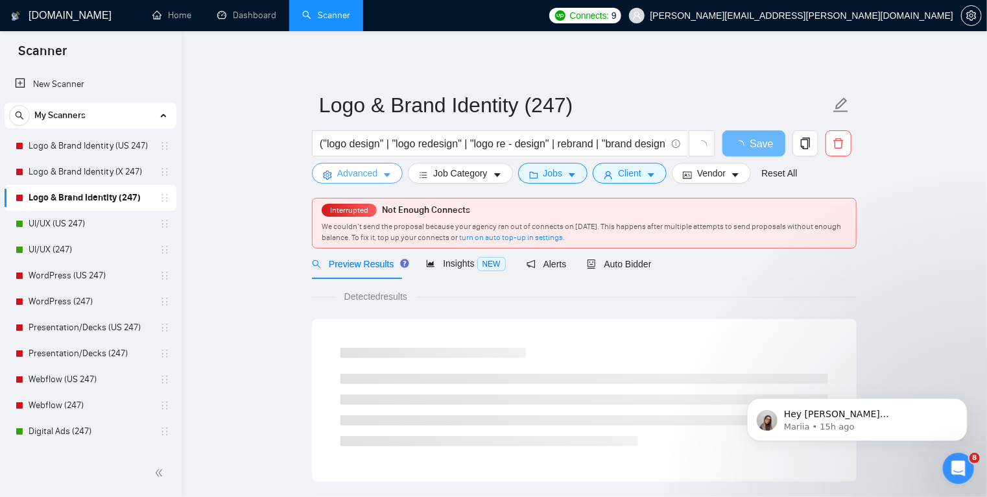
click at [391, 170] on span "caret-down" at bounding box center [387, 175] width 9 height 10
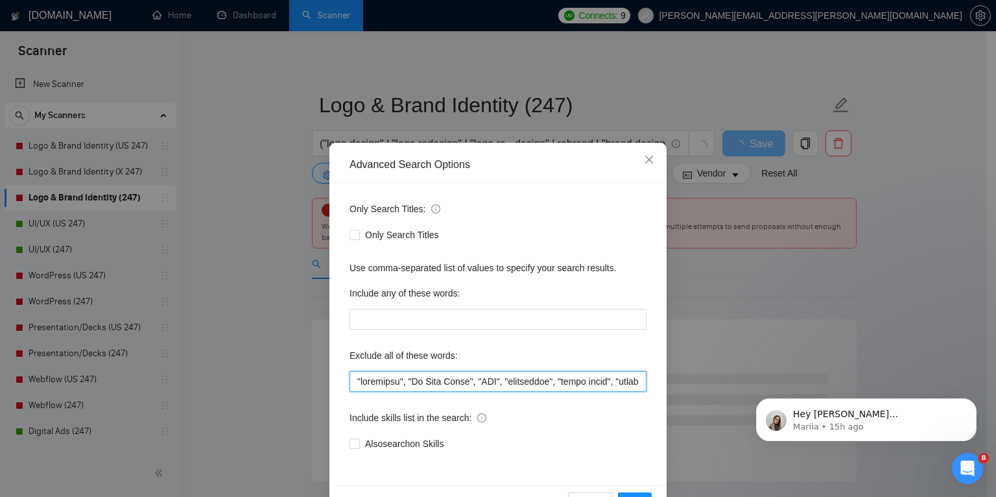
click at [357, 378] on input "text" at bounding box center [498, 381] width 297 height 21
paste input "CGI, retouching, "background edits","
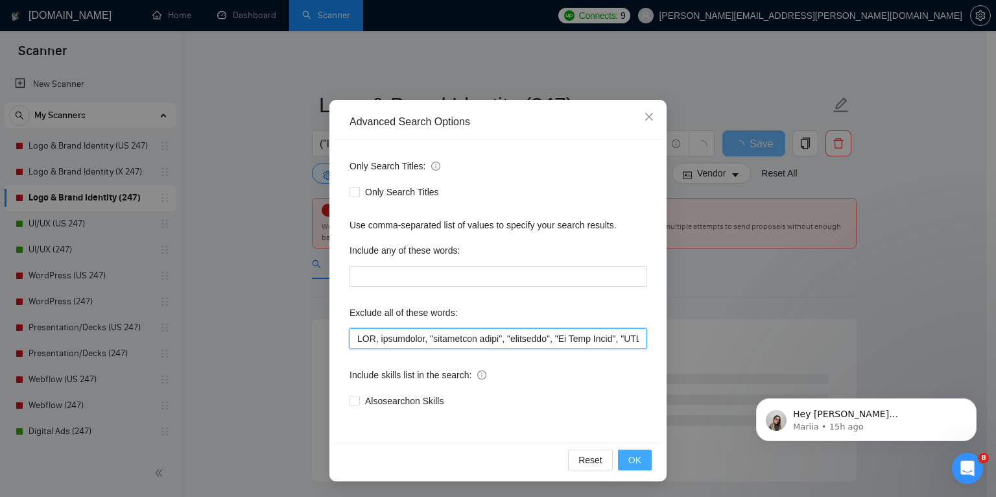
type input "CGI, retouching, "background edits", "developer", "Go High Level", "GHL", "comm…"
click at [631, 454] on span "OK" at bounding box center [635, 460] width 13 height 14
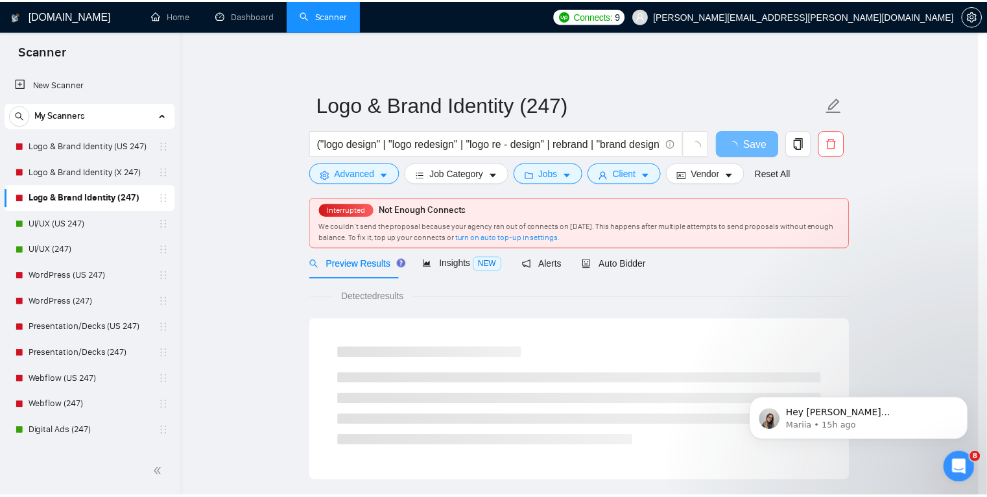
scroll to position [0, 0]
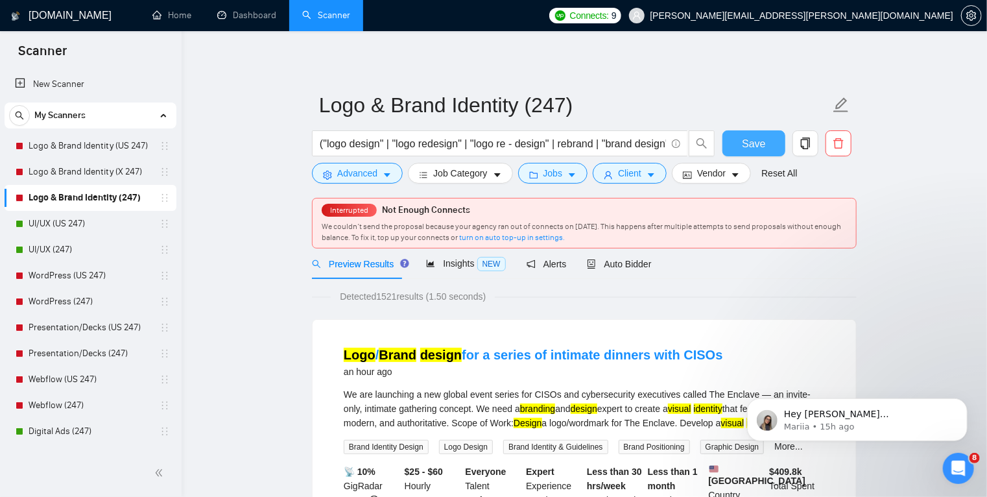
click at [758, 145] on span "Save" at bounding box center [753, 144] width 23 height 16
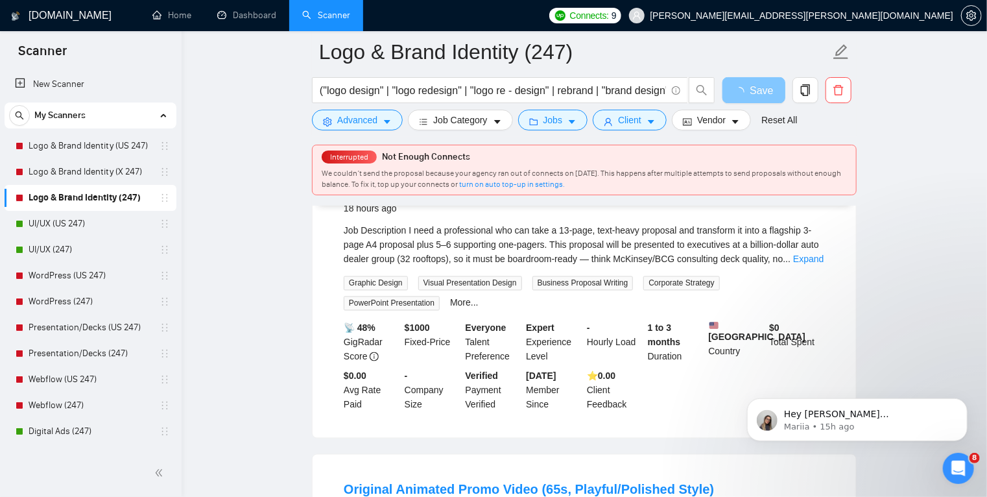
scroll to position [1009, 0]
click at [803, 261] on link "Expand" at bounding box center [808, 259] width 30 height 10
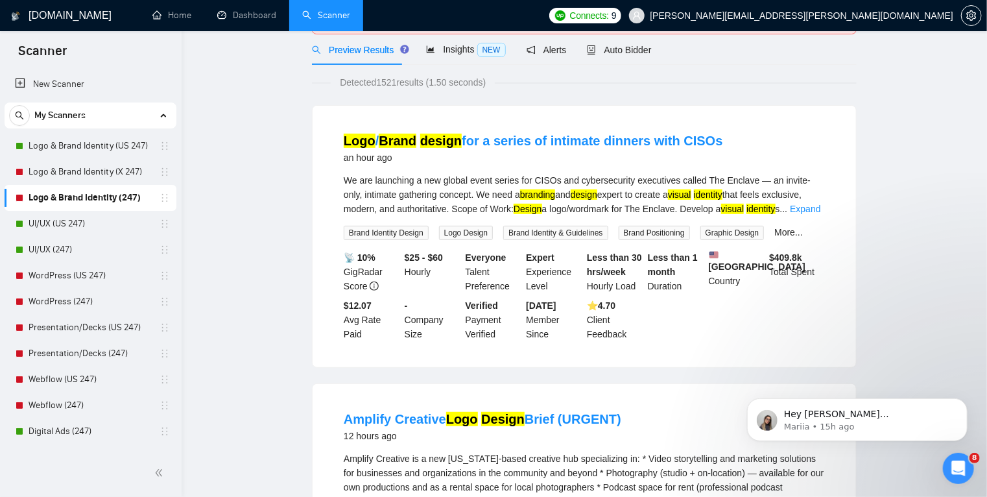
scroll to position [0, 0]
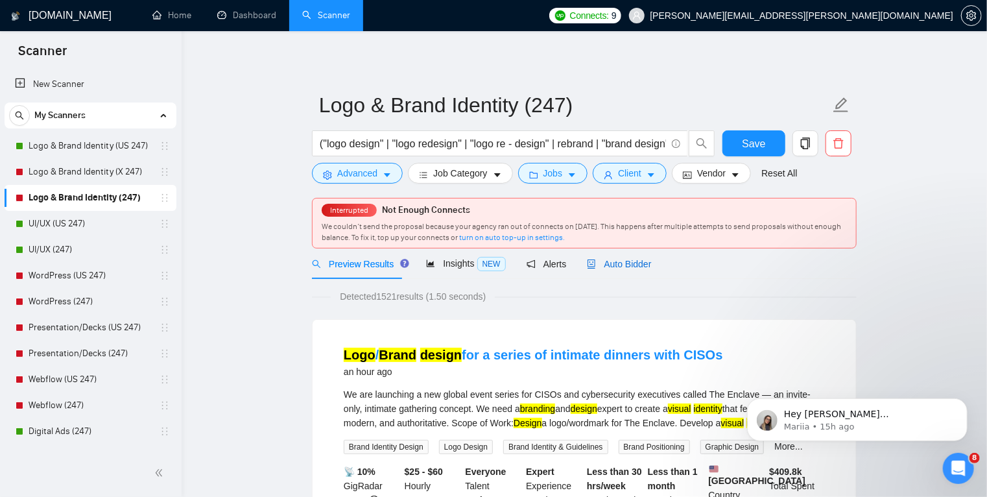
click at [627, 261] on span "Auto Bidder" at bounding box center [619, 264] width 64 height 10
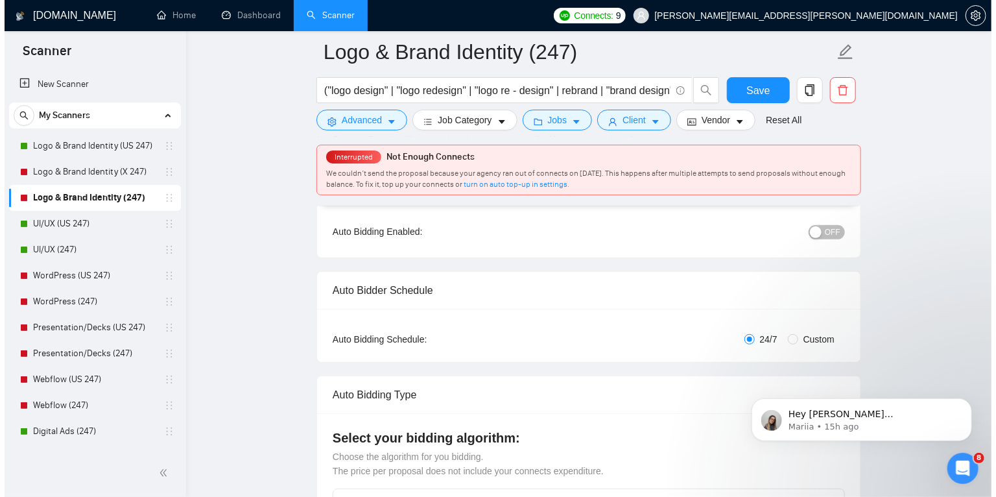
scroll to position [132, 0]
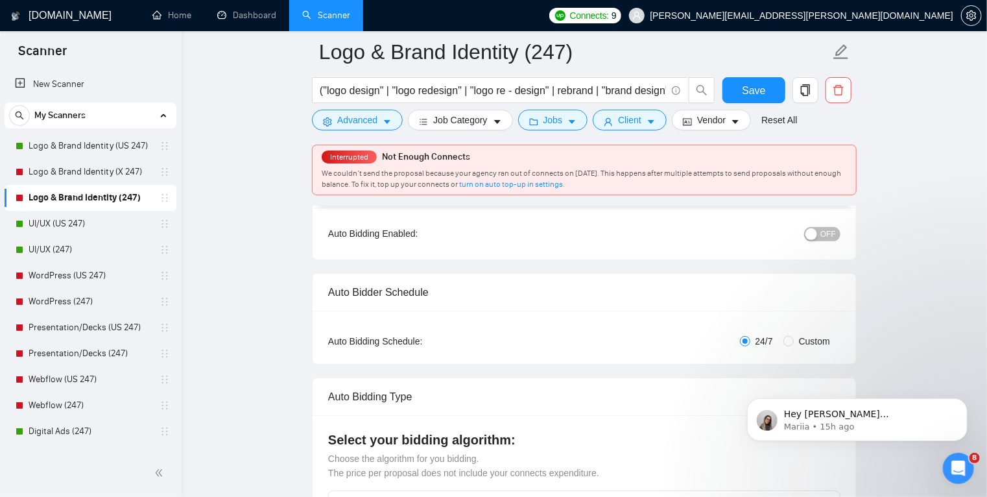
click at [825, 229] on span "OFF" at bounding box center [829, 234] width 16 height 14
click at [385, 123] on icon "caret-down" at bounding box center [387, 121] width 9 height 9
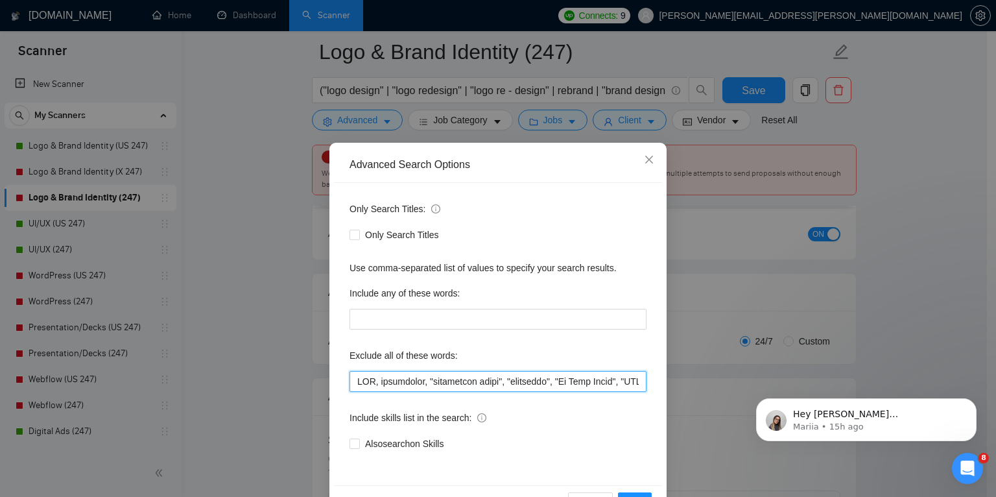
click at [359, 384] on input "text" at bounding box center [498, 381] width 297 height 21
click at [413, 380] on input "text" at bounding box center [498, 381] width 297 height 21
click at [353, 382] on input "text" at bounding box center [498, 381] width 297 height 21
drag, startPoint x: 418, startPoint y: 380, endPoint x: 326, endPoint y: 369, distance: 92.1
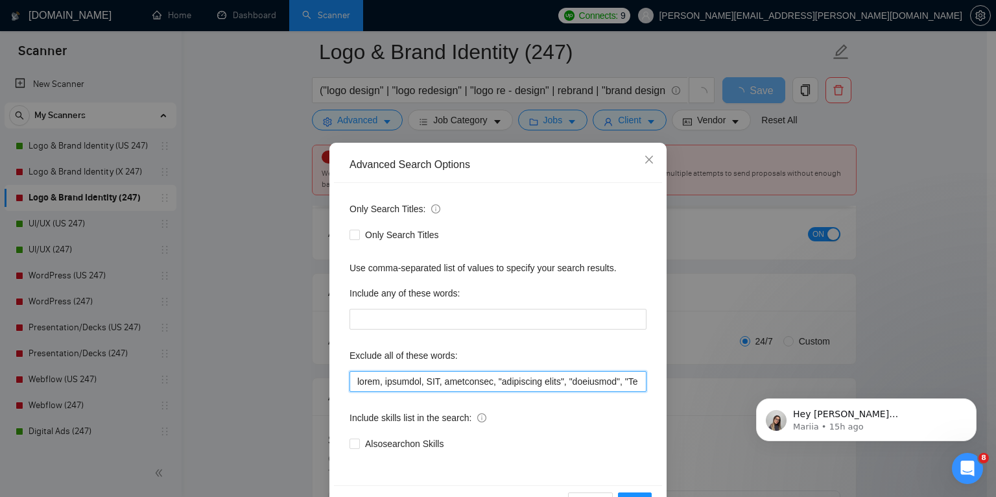
click at [330, 369] on div "Advanced Search Options Only Search Titles: Only Search Titles Use comma-separa…" at bounding box center [498, 333] width 337 height 381
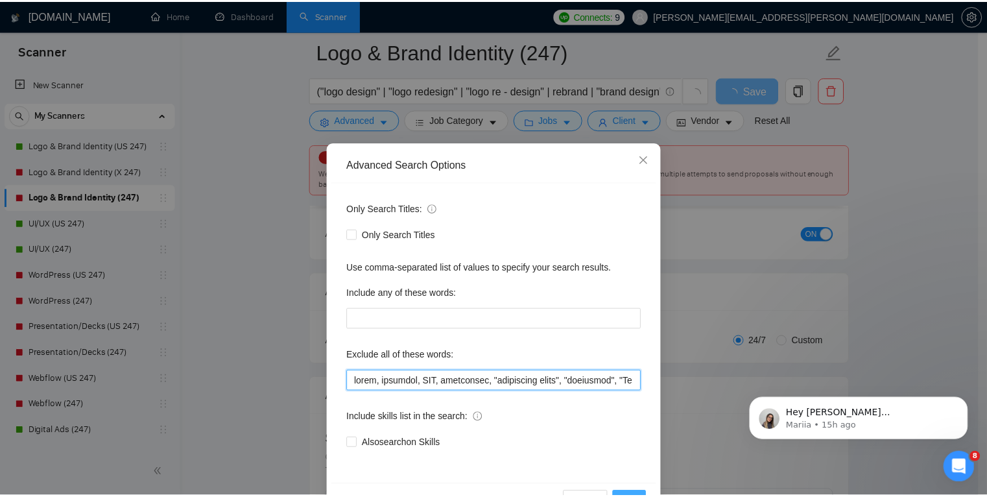
scroll to position [43, 0]
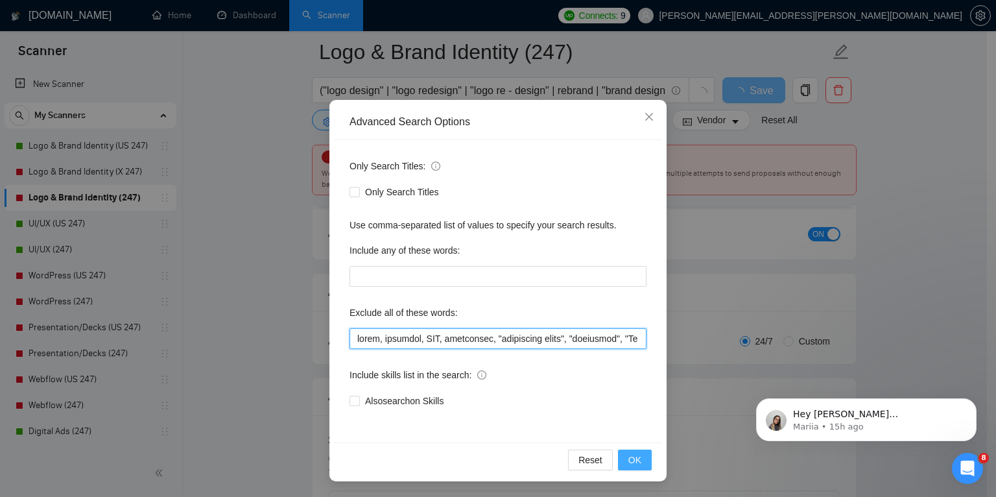
type input "slide, animated, CGI, retouching, "background edits", "developer", "Go High Lev…"
click at [629, 461] on span "OK" at bounding box center [635, 460] width 13 height 14
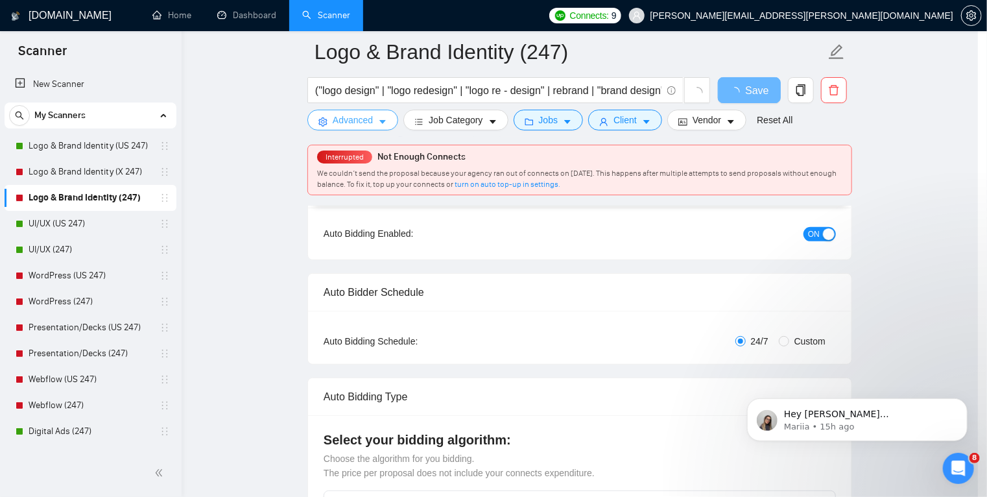
scroll to position [0, 0]
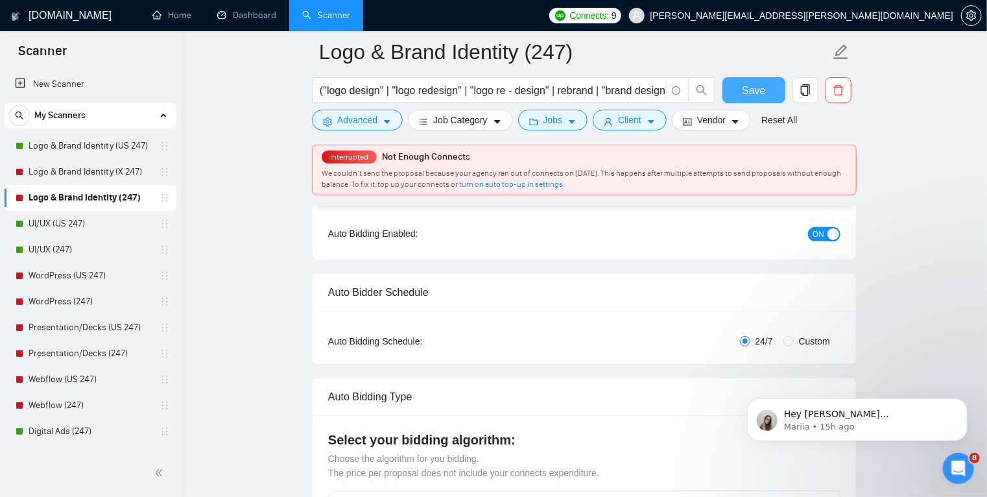
click at [758, 91] on span "Save" at bounding box center [753, 90] width 23 height 16
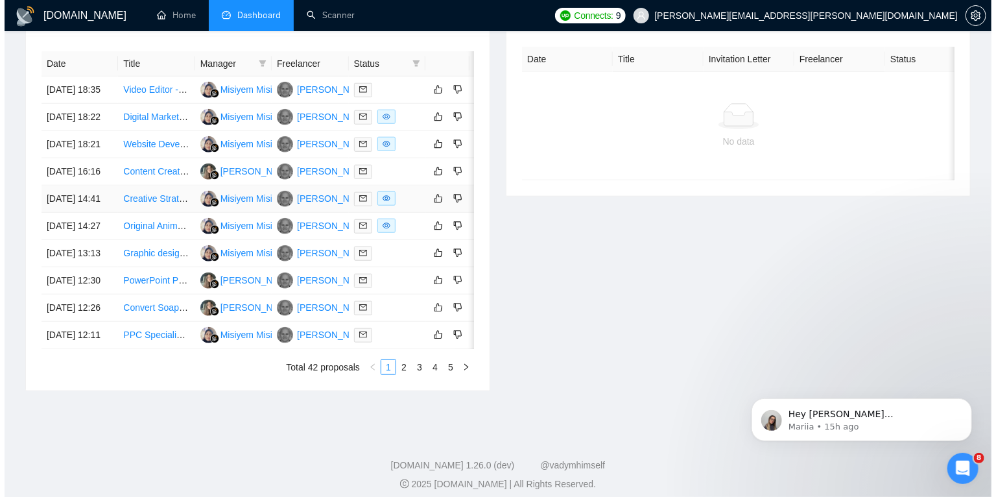
scroll to position [522, 0]
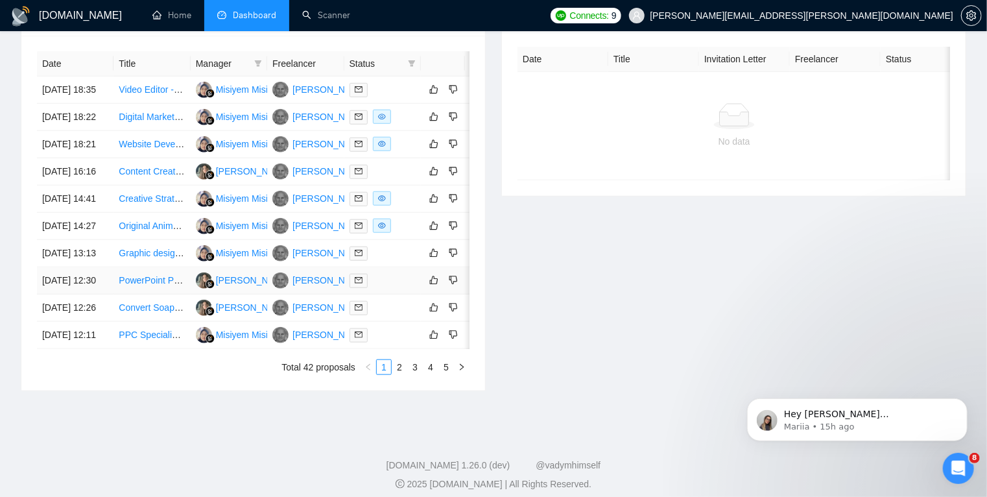
click at [396, 288] on div at bounding box center [383, 280] width 66 height 15
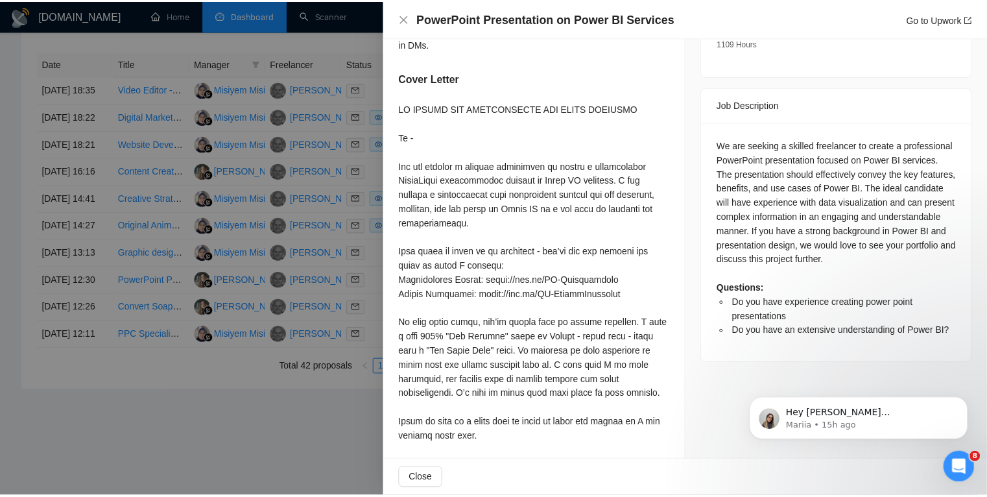
scroll to position [510, 0]
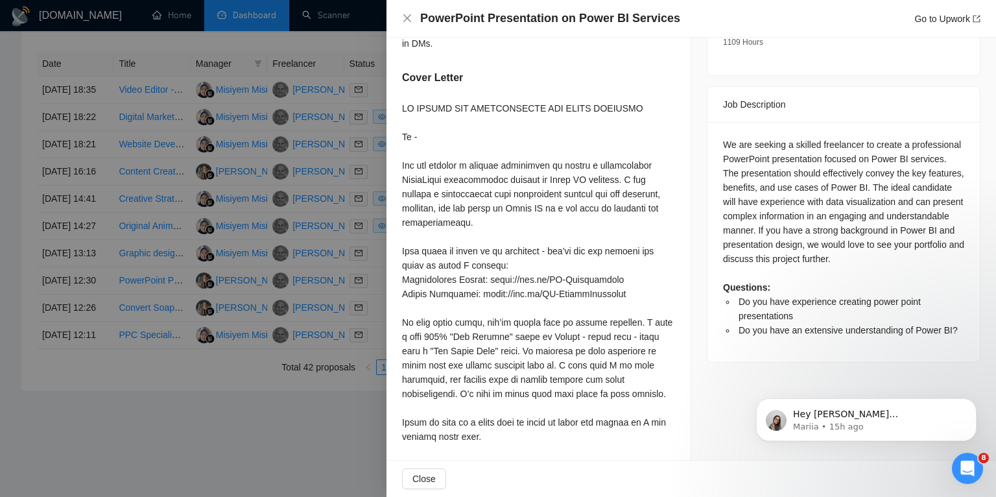
click at [0, 275] on div at bounding box center [498, 248] width 996 height 497
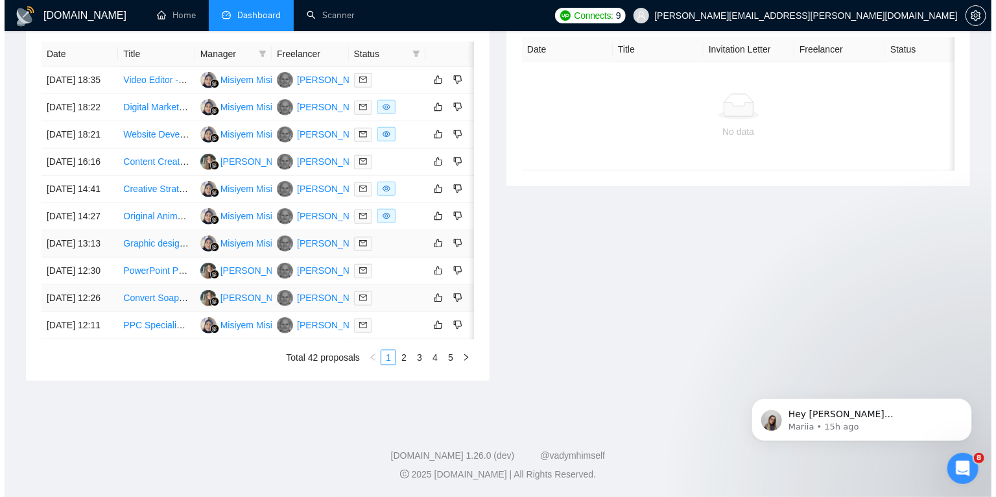
scroll to position [588, 0]
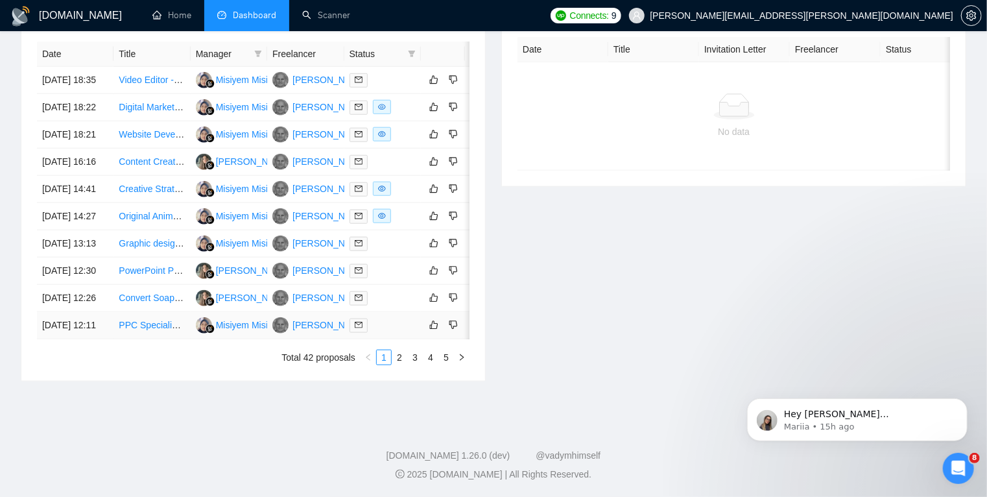
click at [399, 333] on div at bounding box center [383, 325] width 66 height 15
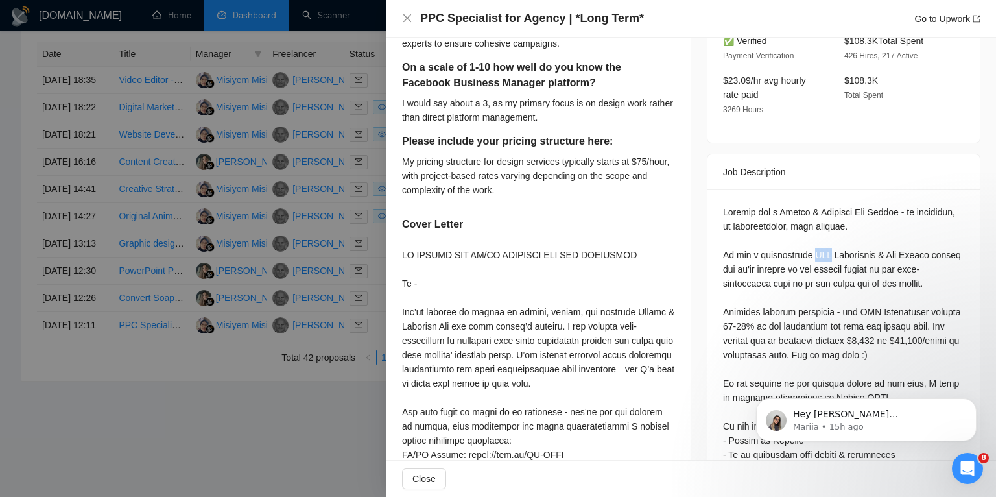
drag, startPoint x: 807, startPoint y: 226, endPoint x: 823, endPoint y: 226, distance: 16.2
click at [823, 226] on div "Questions: How many years have been working in the PPC space? On a scale of 1-1…" at bounding box center [843, 497] width 241 height 585
copy div "PPC"
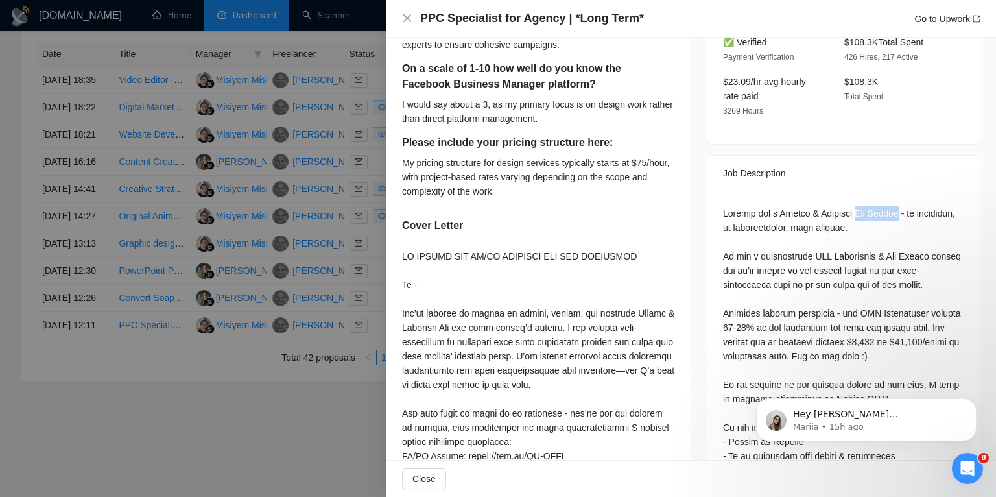
drag, startPoint x: 856, startPoint y: 183, endPoint x: 898, endPoint y: 185, distance: 42.2
click at [898, 206] on div "Questions: How many years have been working in the PPC space? On a scale of 1-1…" at bounding box center [843, 498] width 241 height 585
copy div "Ads Expert"
click at [144, 355] on div at bounding box center [498, 248] width 996 height 497
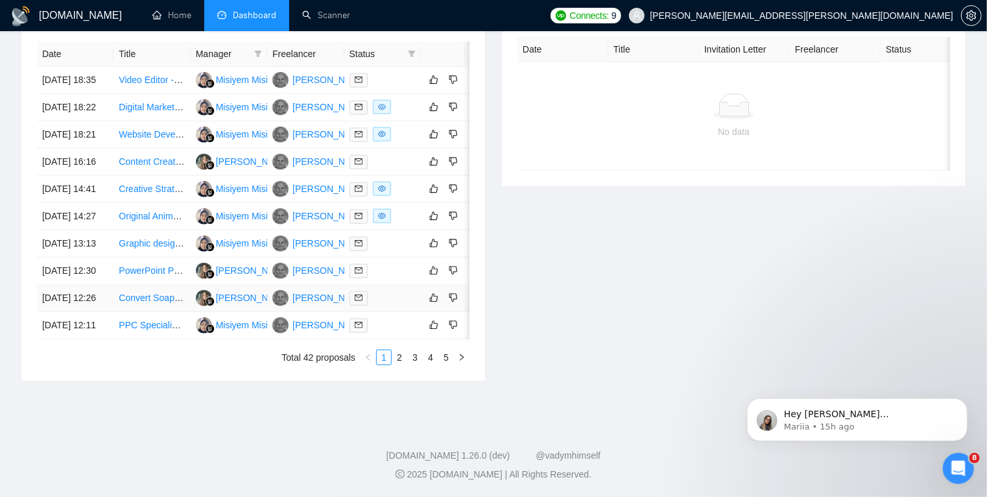
click at [146, 312] on td "Convert Soapbox Engage website database to Wordpress database" at bounding box center [152, 298] width 77 height 27
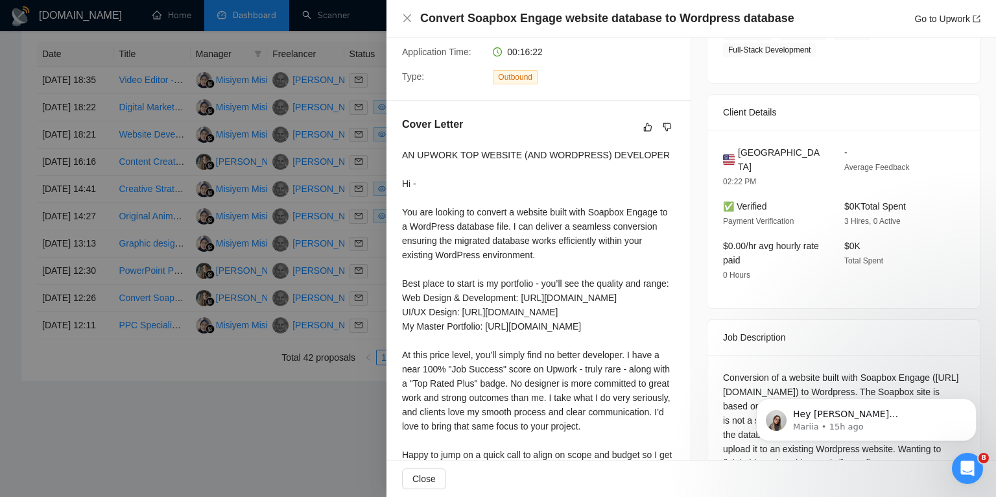
scroll to position [343, 0]
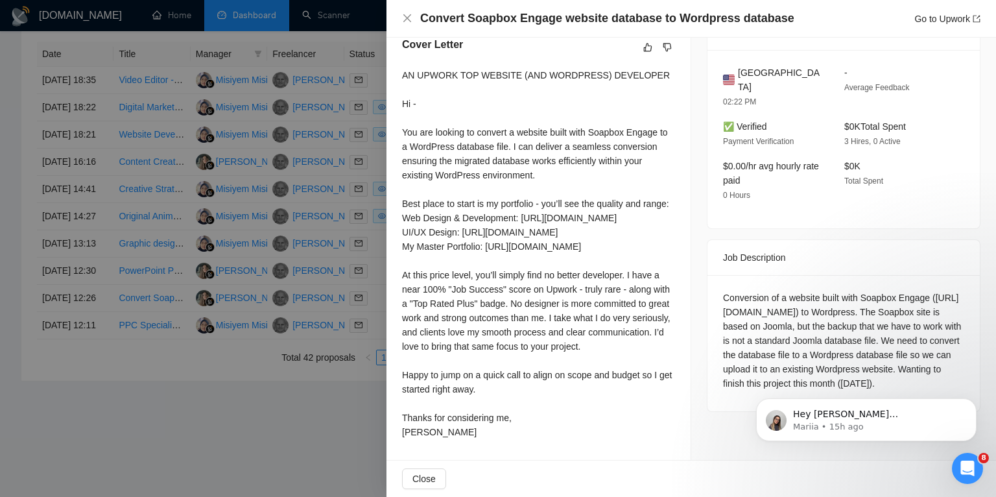
click at [307, 317] on div at bounding box center [498, 248] width 996 height 497
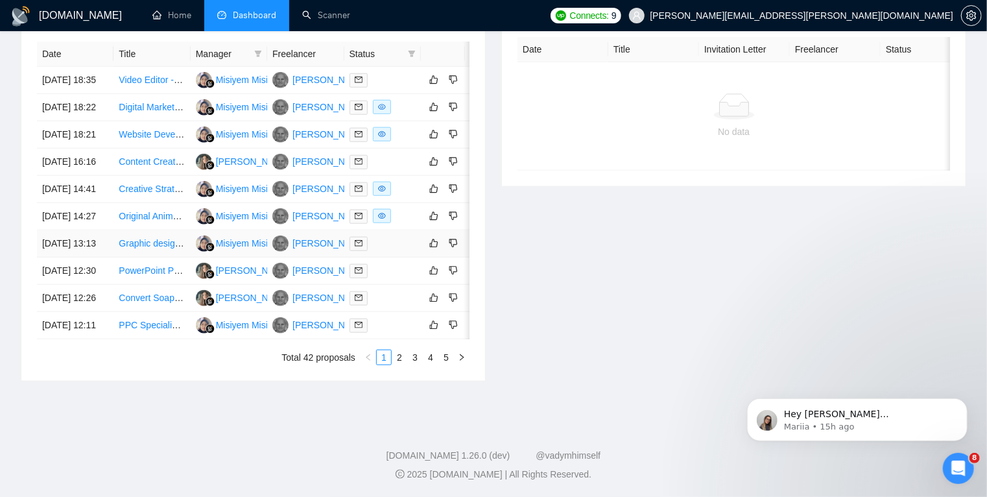
click at [392, 251] on div at bounding box center [383, 243] width 66 height 15
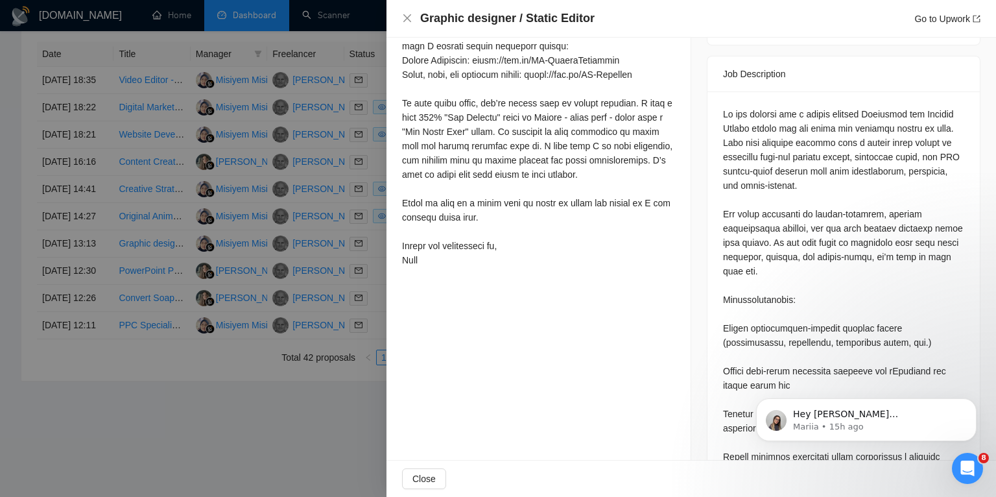
scroll to position [567, 0]
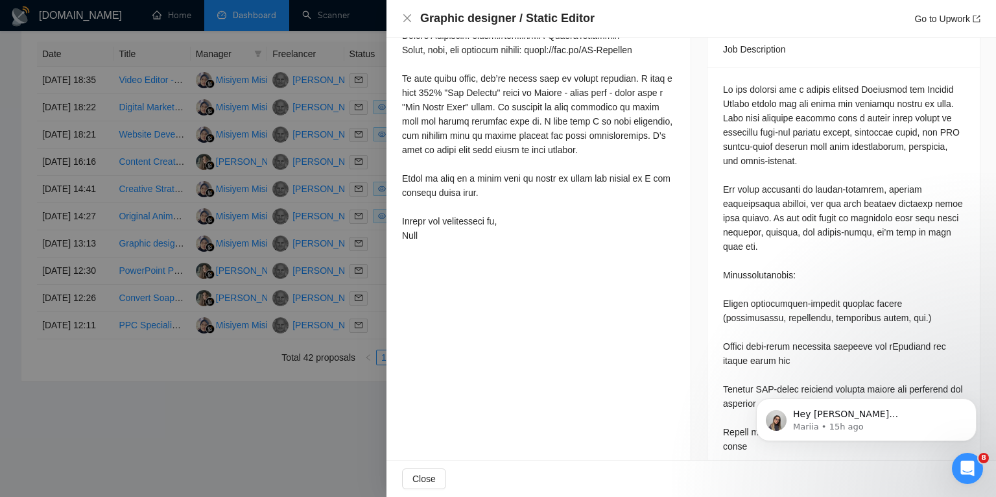
click at [799, 291] on div at bounding box center [843, 396] width 241 height 628
copy div "retouching"
click at [799, 291] on div at bounding box center [843, 396] width 241 height 628
drag, startPoint x: 784, startPoint y: 291, endPoint x: 903, endPoint y: 286, distance: 118.8
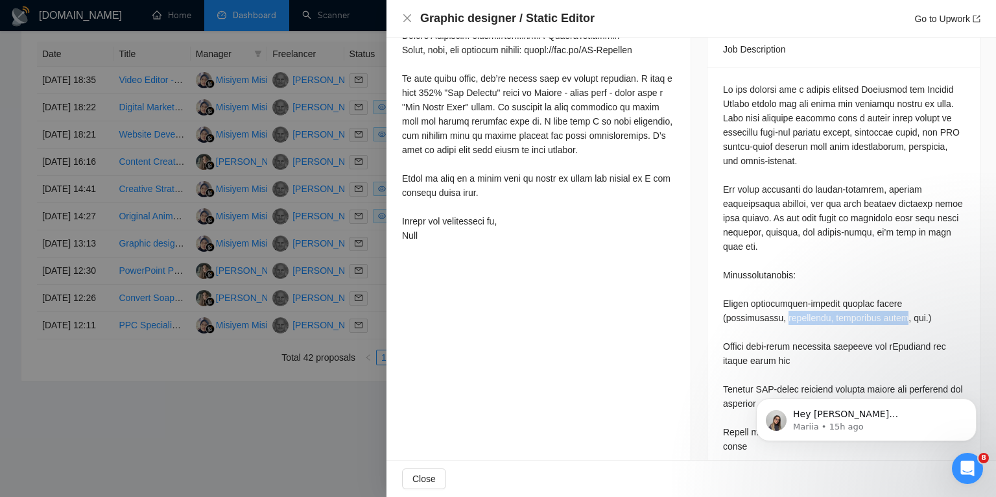
click at [903, 286] on div at bounding box center [843, 396] width 241 height 628
copy div "retouching, background edits"
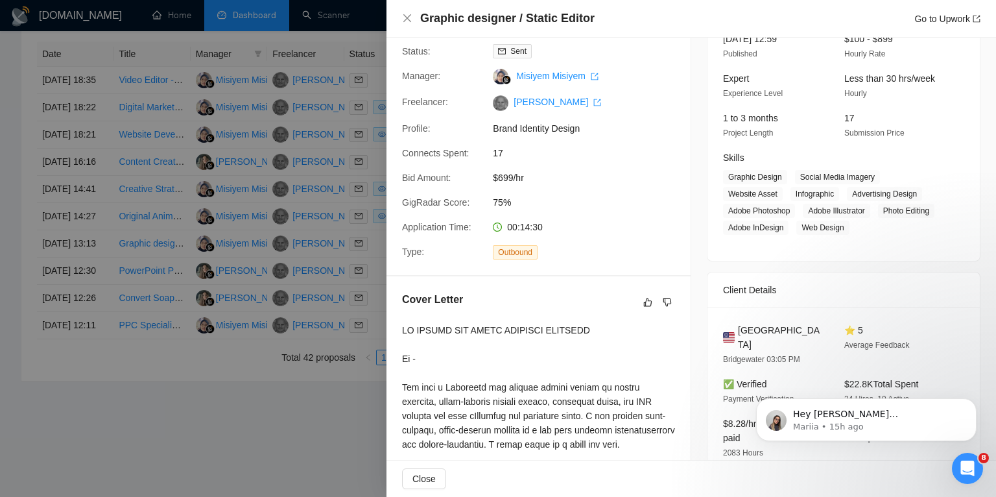
scroll to position [0, 0]
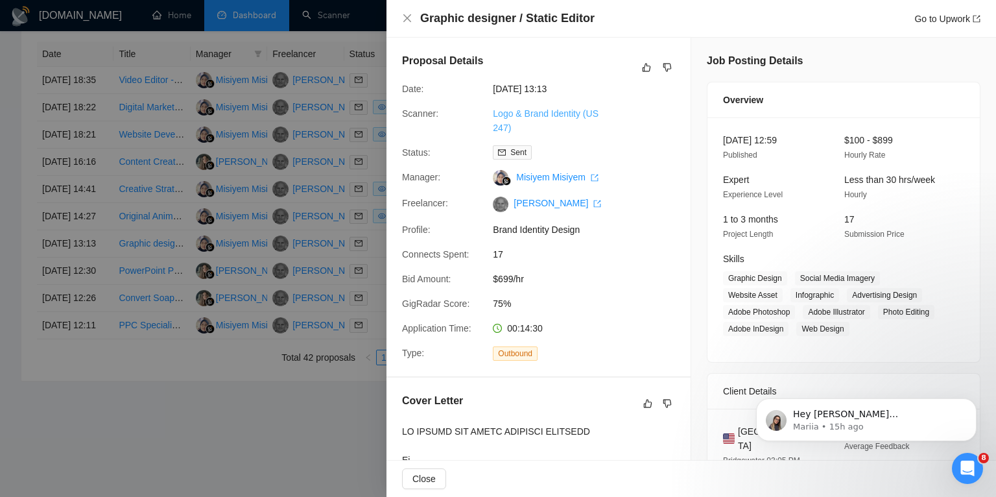
drag, startPoint x: 538, startPoint y: 114, endPoint x: 532, endPoint y: 117, distance: 6.7
click at [532, 117] on link "Logo & Brand Identity (US 247)" at bounding box center [546, 120] width 106 height 25
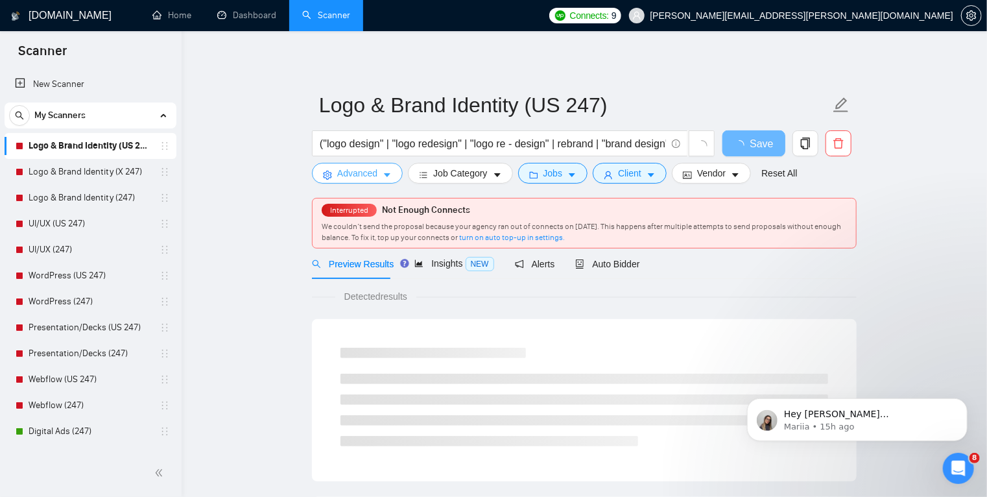
click at [387, 174] on icon "caret-down" at bounding box center [387, 176] width 6 height 4
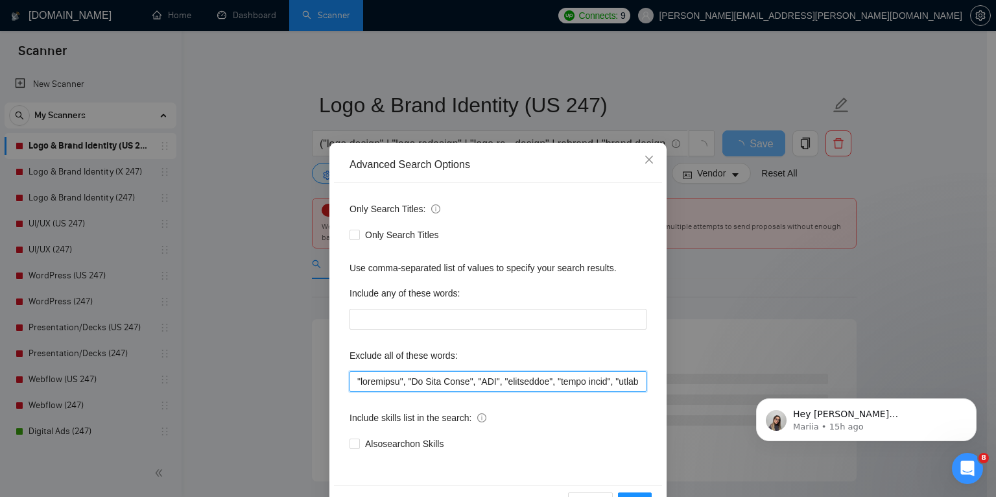
click at [352, 381] on input "text" at bounding box center [498, 381] width 297 height 21
paste input "retouching, background edits"
drag, startPoint x: 501, startPoint y: 381, endPoint x: 322, endPoint y: 383, distance: 179.0
click at [322, 383] on div "Advanced Search Options Only Search Titles: Only Search Titles Use comma-separa…" at bounding box center [498, 248] width 996 height 497
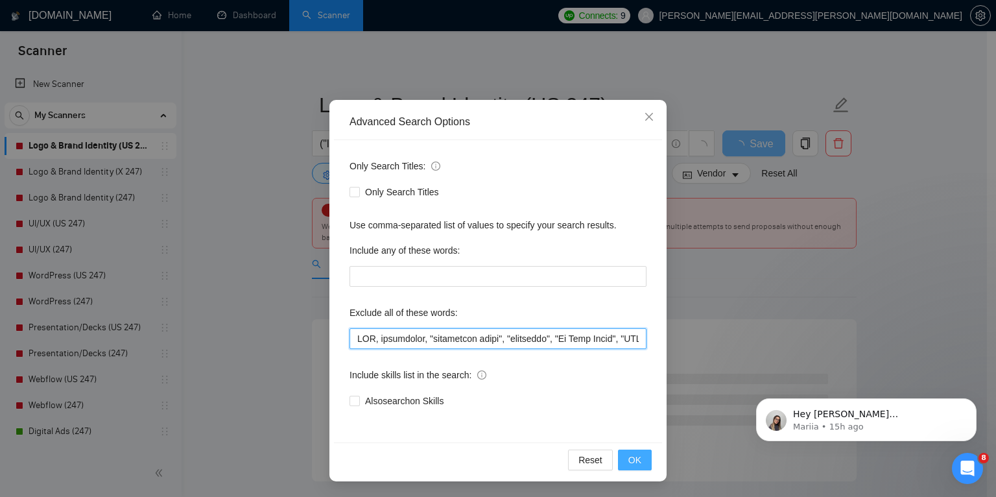
type input "CGI, retouching, "background edits", "developer", "Go High Level", "GHL", "comm…"
click at [636, 459] on span "OK" at bounding box center [635, 460] width 13 height 14
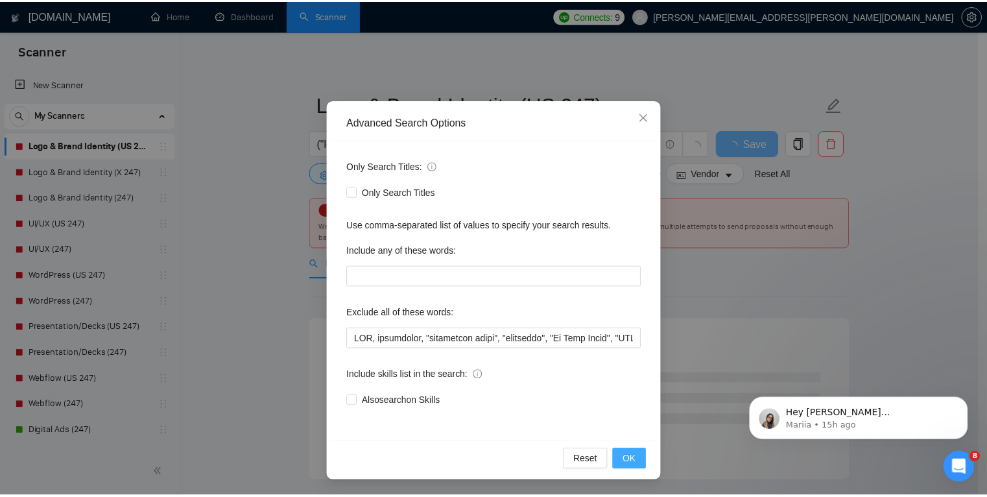
scroll to position [0, 0]
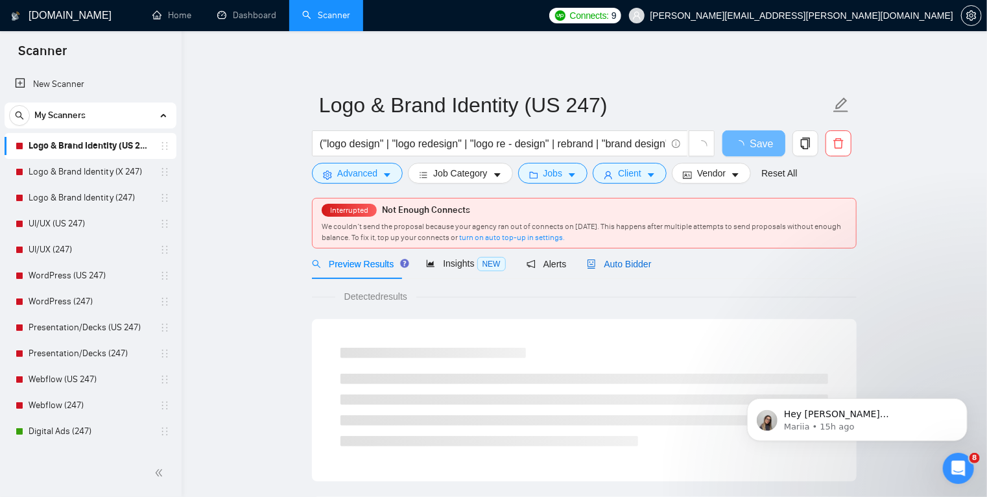
click at [608, 267] on span "Auto Bidder" at bounding box center [619, 264] width 64 height 10
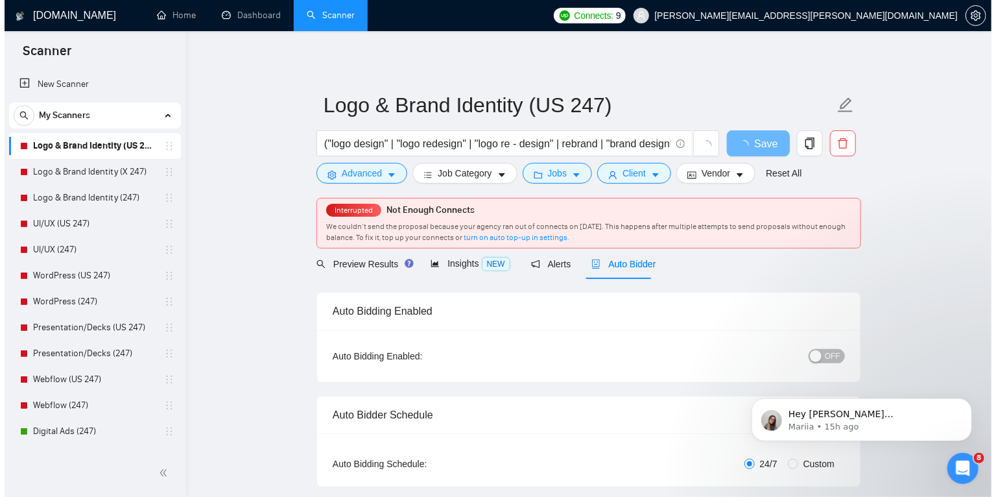
scroll to position [62, 0]
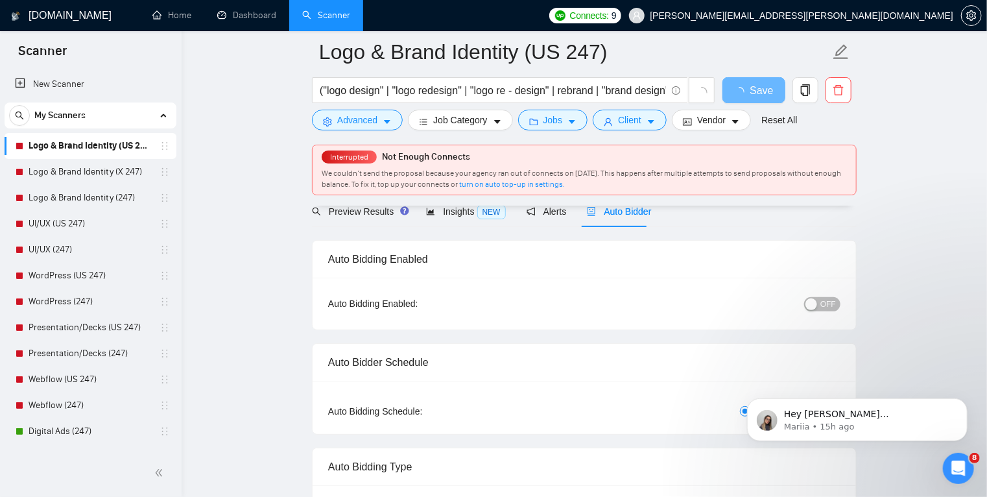
click at [823, 304] on button "OFF" at bounding box center [822, 304] width 36 height 14
click at [762, 97] on span "Save" at bounding box center [753, 90] width 23 height 16
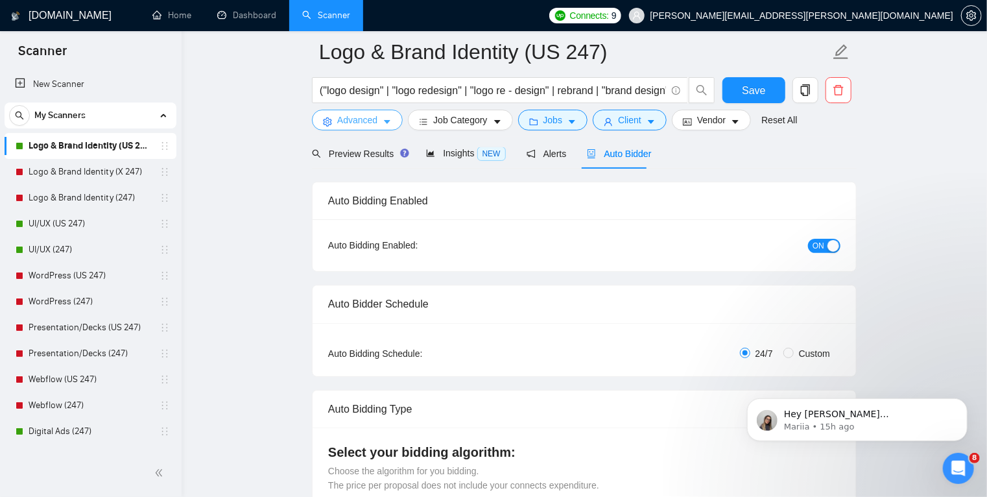
click at [385, 120] on icon "caret-down" at bounding box center [387, 121] width 9 height 9
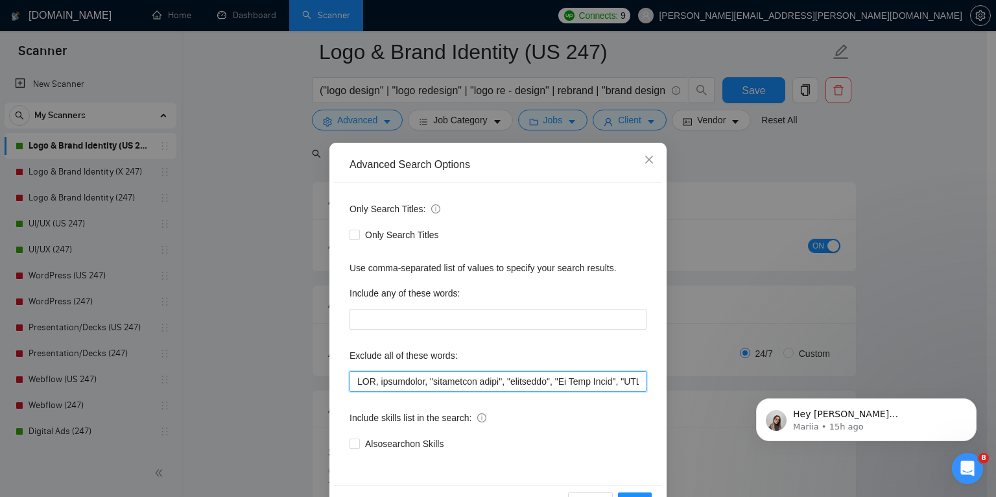
click at [355, 382] on input "text" at bounding box center [498, 381] width 297 height 21
paste input "slide, animated,"
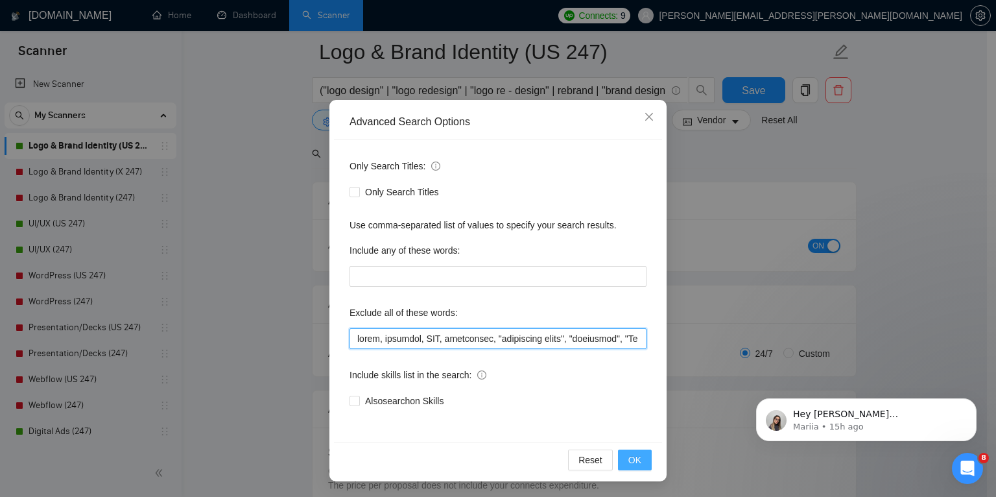
type input "slide, animated, CGI, retouching, "background edits", "developer", "Go High Lev…"
click at [629, 459] on span "OK" at bounding box center [635, 460] width 13 height 14
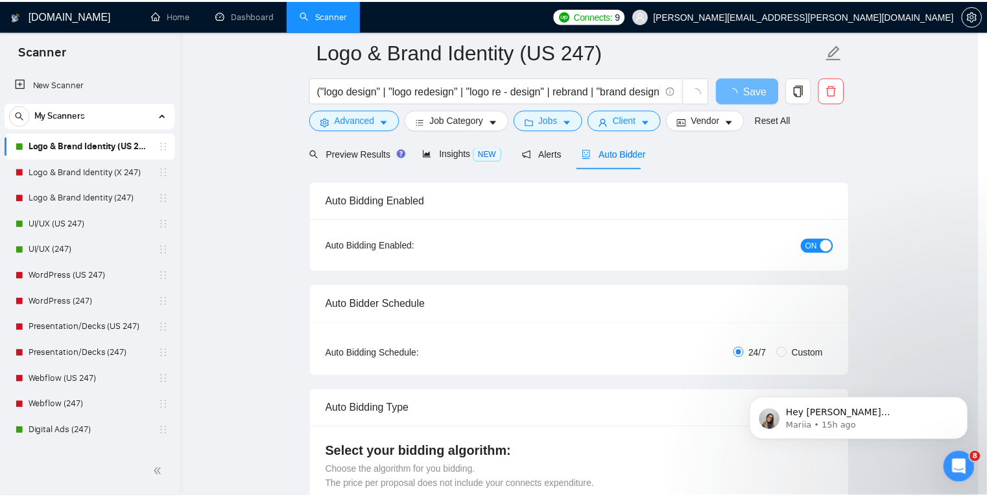
scroll to position [0, 0]
